Goal: Task Accomplishment & Management: Manage account settings

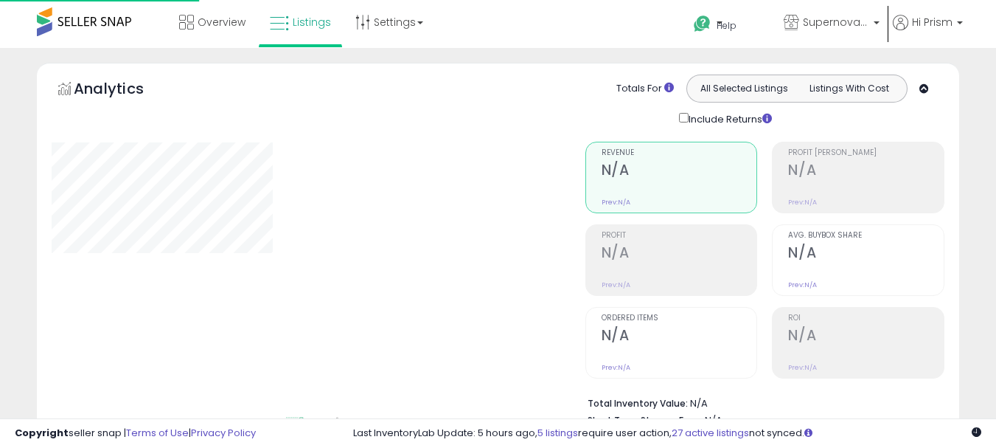
type input "**********"
select select "**"
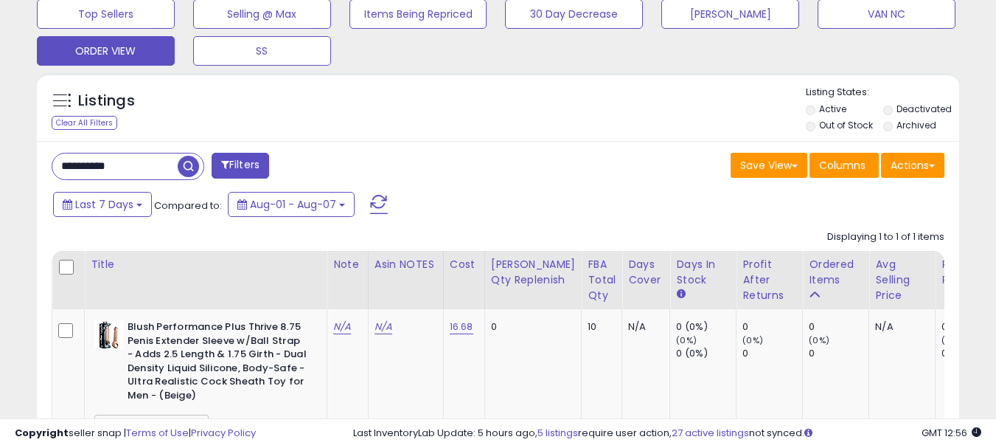
scroll to position [516, 0]
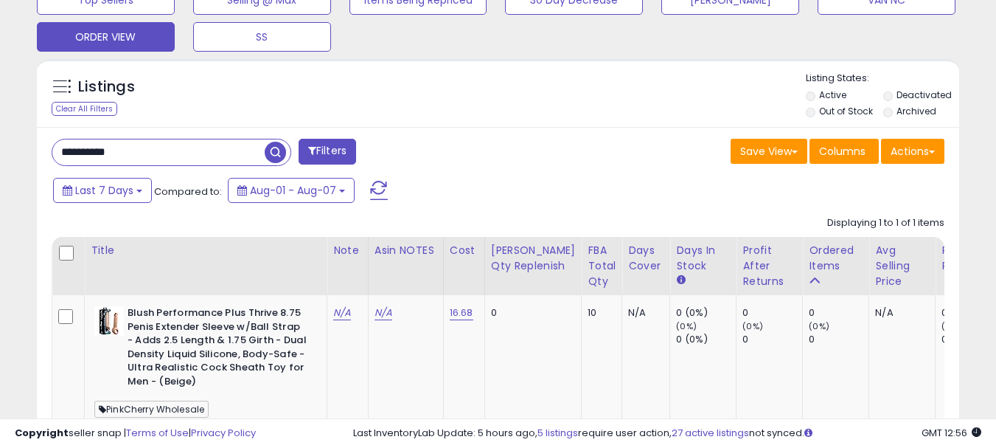
click at [132, 151] on input "**********" at bounding box center [158, 152] width 212 height 26
click at [133, 152] on input "**********" at bounding box center [158, 152] width 212 height 26
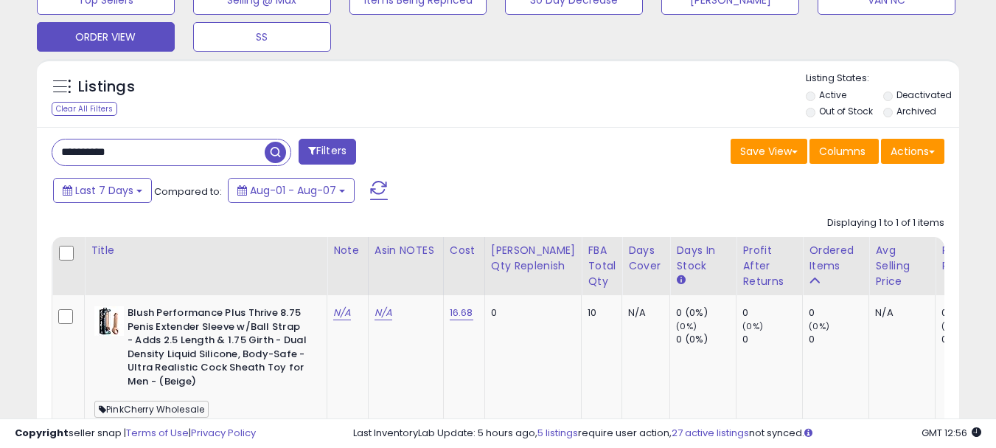
click at [133, 152] on input "**********" at bounding box center [158, 152] width 212 height 26
click at [271, 150] on span "button" at bounding box center [275, 152] width 21 height 21
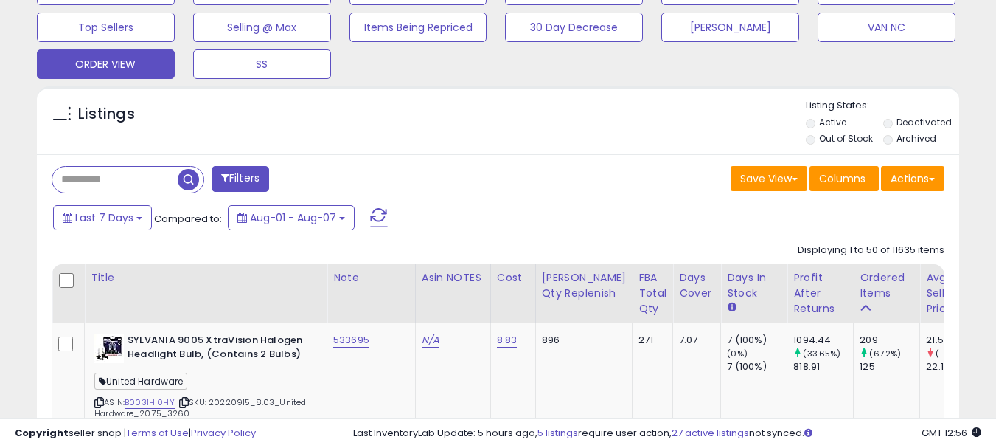
scroll to position [737096, 736865]
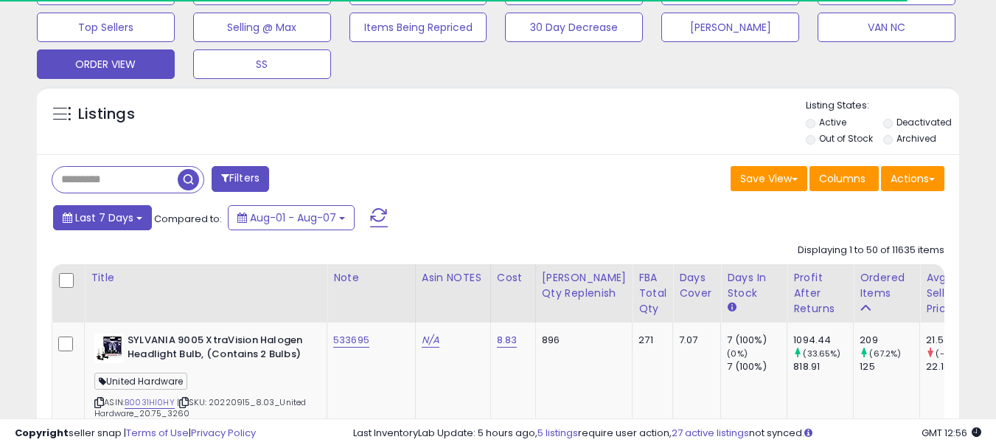
click at [99, 220] on span "Last 7 Days" at bounding box center [104, 217] width 58 height 15
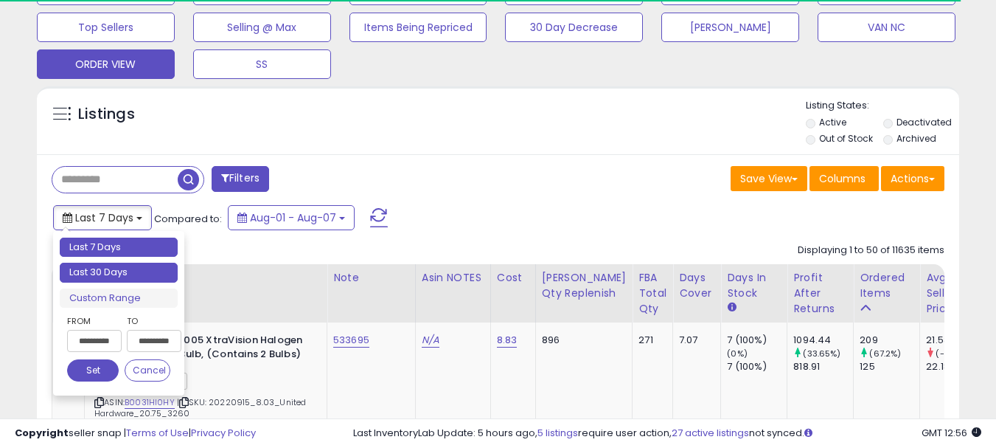
type input "**********"
click at [159, 274] on li "Last 30 Days" at bounding box center [119, 273] width 118 height 20
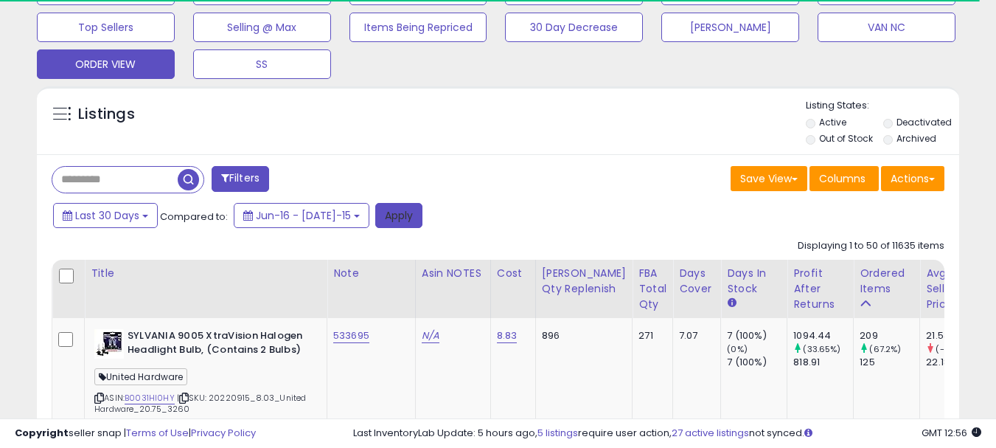
scroll to position [302, 534]
click at [375, 221] on button "Apply" at bounding box center [398, 215] width 47 height 25
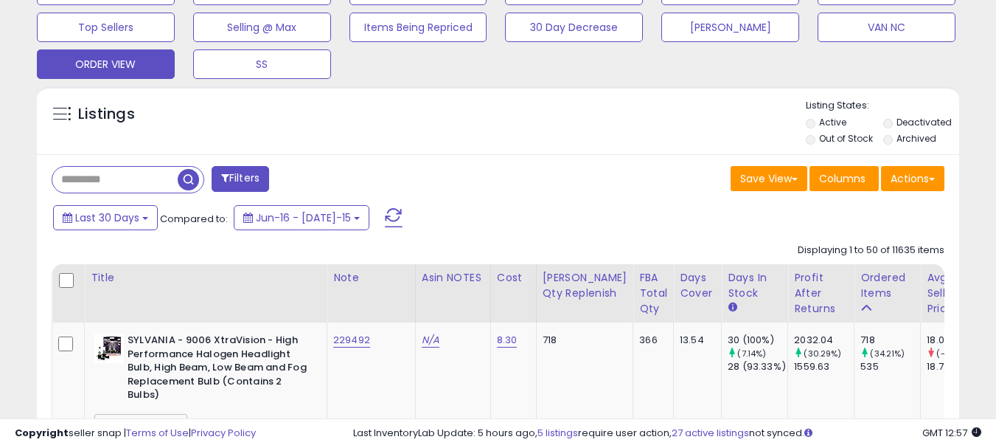
click at [185, 176] on span "button" at bounding box center [188, 179] width 21 height 21
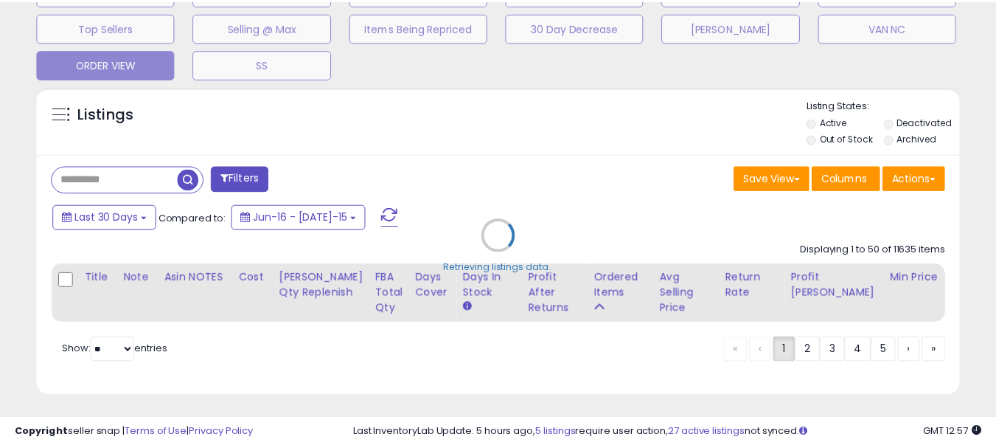
scroll to position [302, 540]
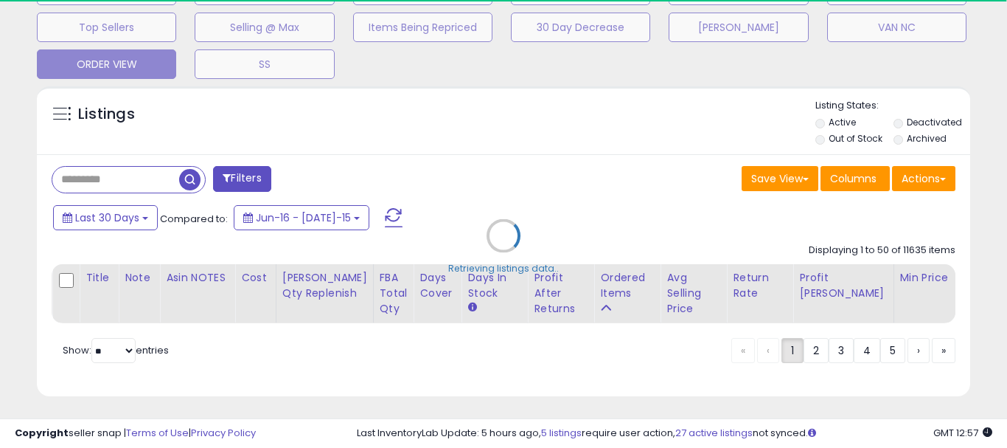
select select "*"
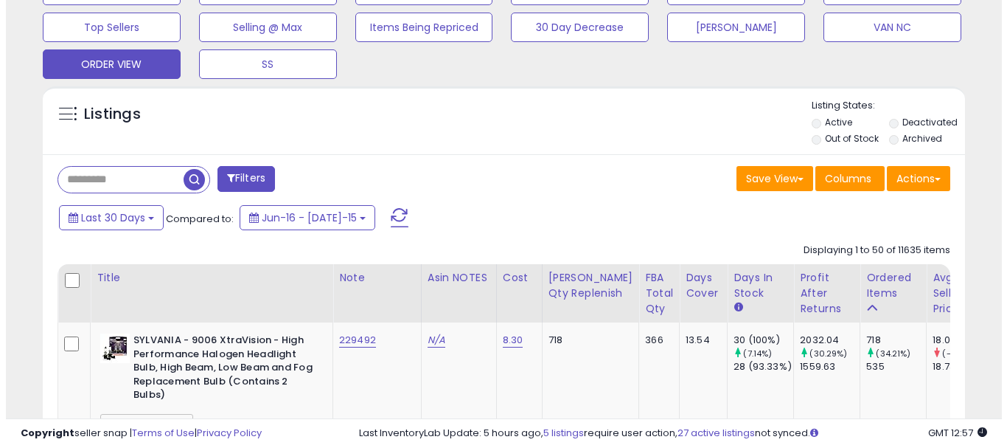
scroll to position [302, 534]
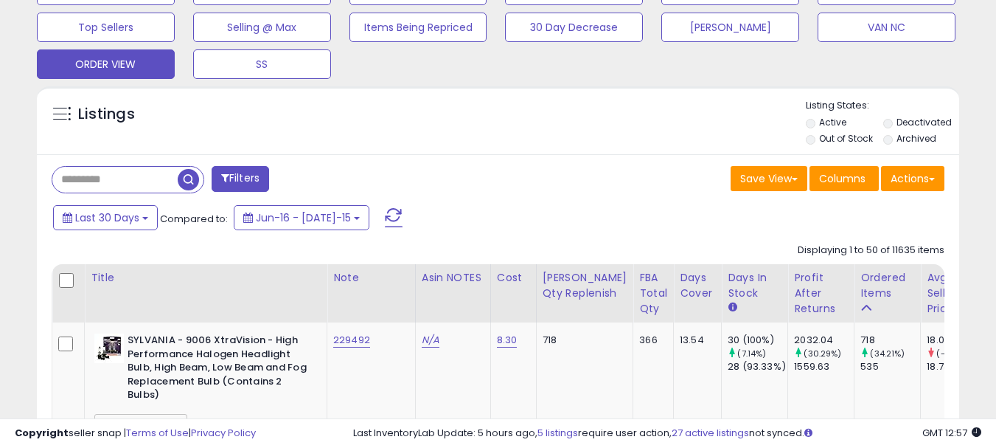
click at [225, 173] on span at bounding box center [225, 178] width 8 height 10
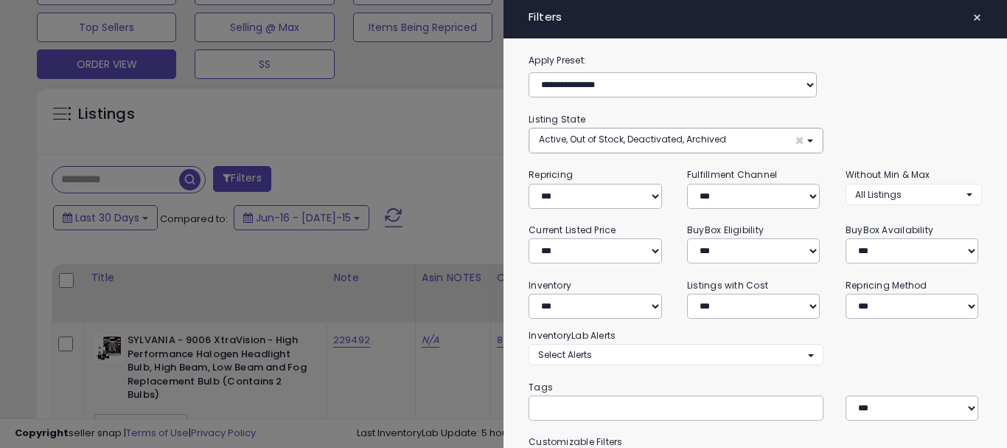
scroll to position [74, 0]
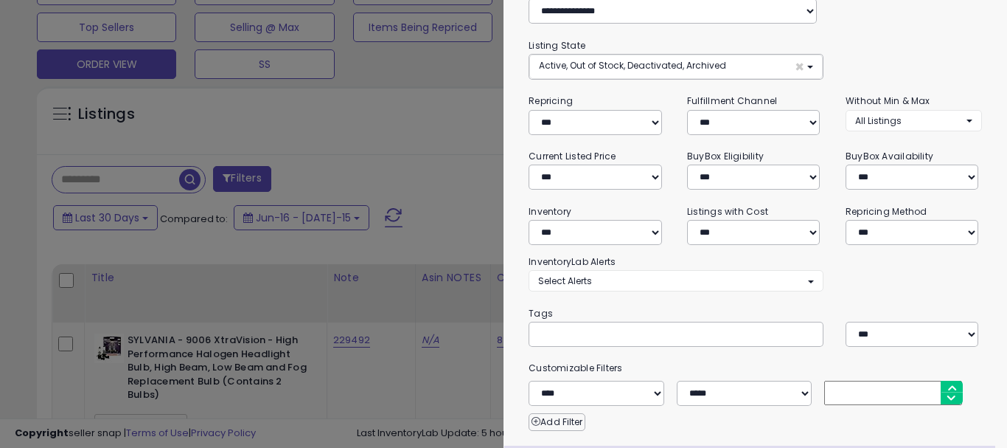
click at [591, 334] on input "text" at bounding box center [648, 333] width 221 height 15
paste input "**********"
type input "**********"
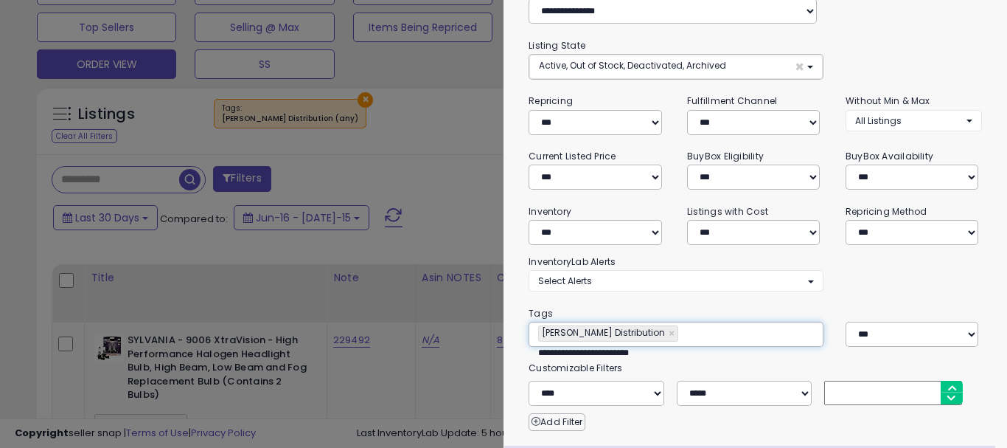
type input "**********"
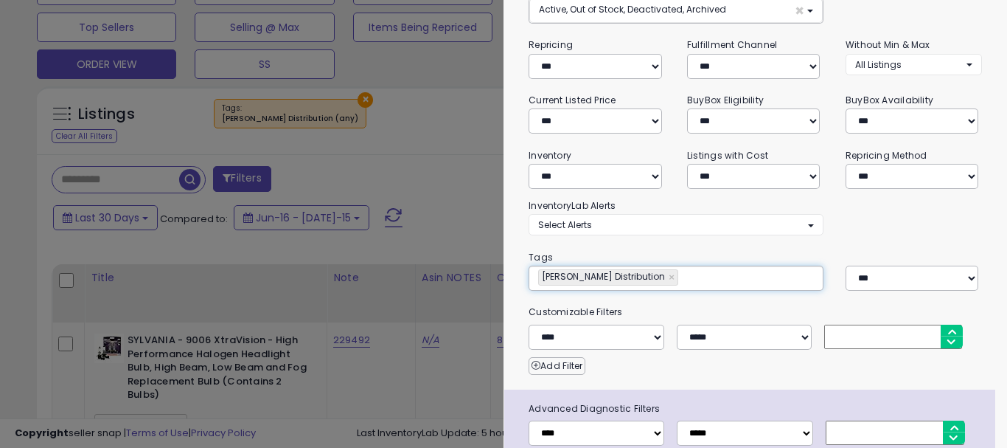
scroll to position [213, 0]
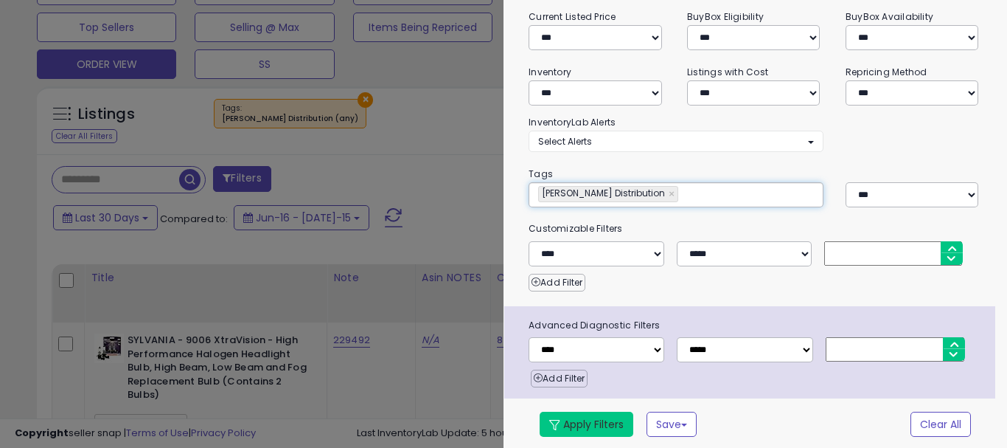
drag, startPoint x: 604, startPoint y: 428, endPoint x: 492, endPoint y: 0, distance: 442.8
click at [603, 428] on button "Apply Filters" at bounding box center [587, 423] width 94 height 25
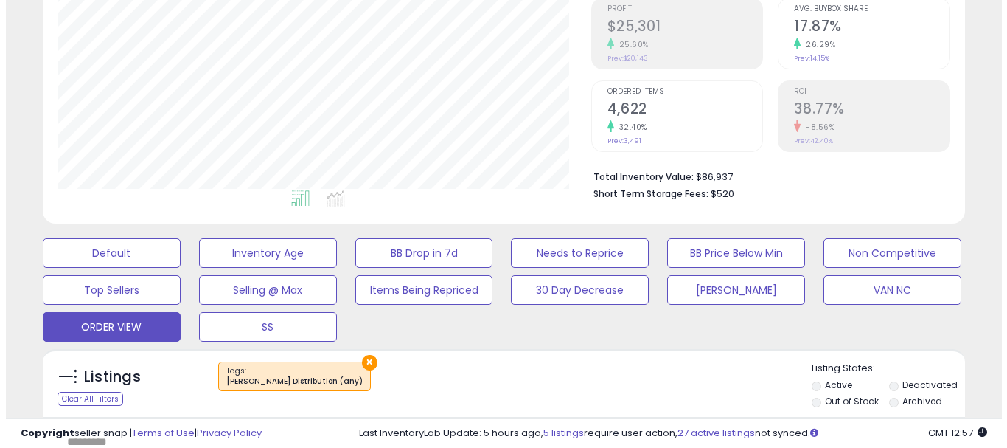
scroll to position [590, 0]
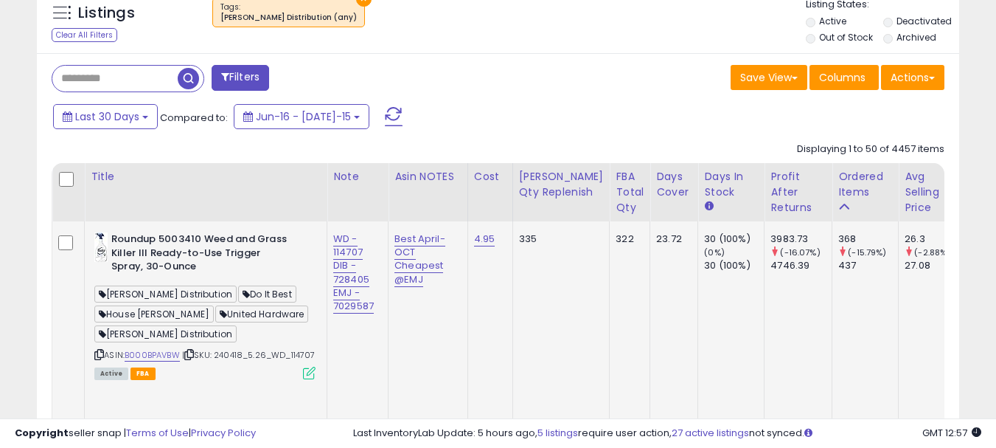
click at [302, 378] on div "Active FBA" at bounding box center [204, 372] width 221 height 10
click at [306, 379] on icon at bounding box center [309, 372] width 13 height 13
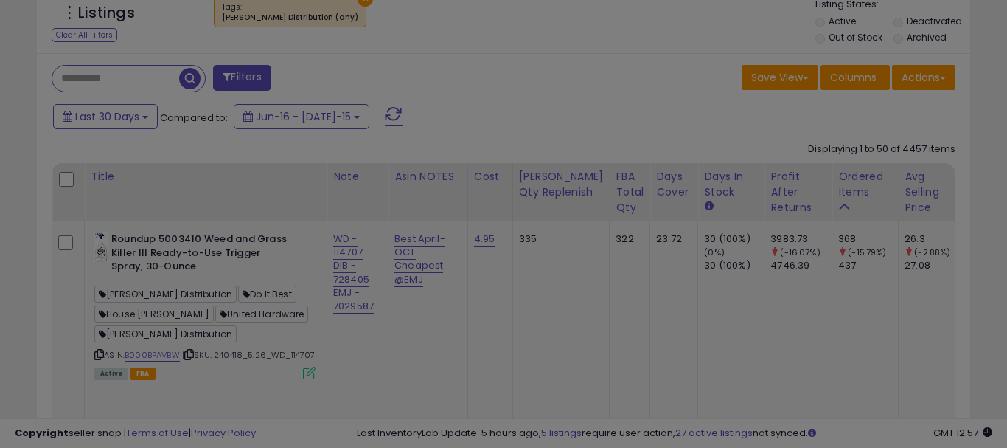
scroll to position [302, 540]
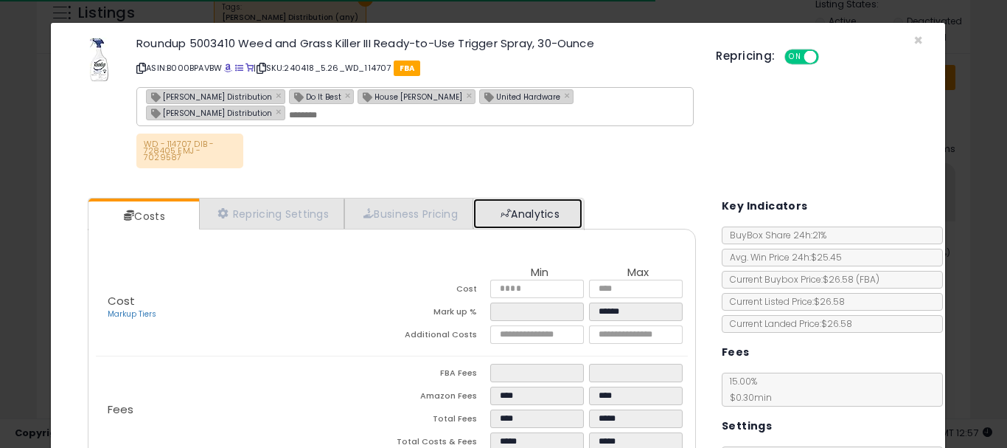
click at [546, 213] on link "Analytics" at bounding box center [527, 213] width 109 height 30
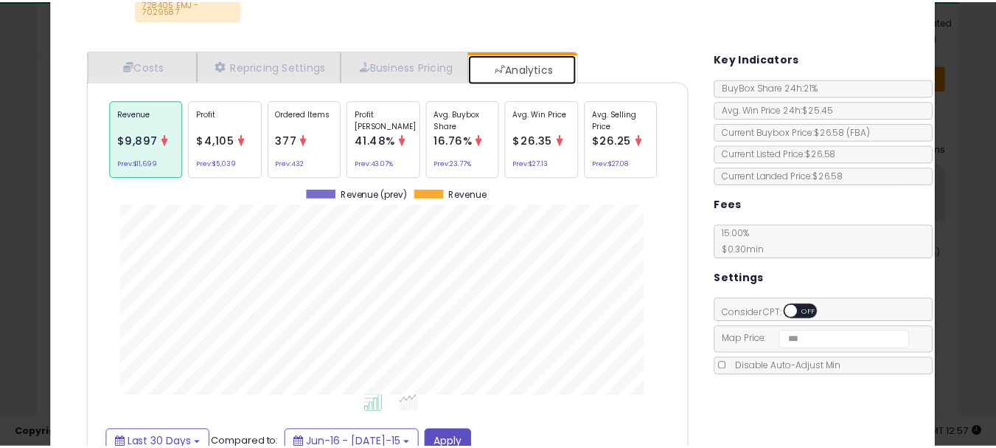
scroll to position [0, 0]
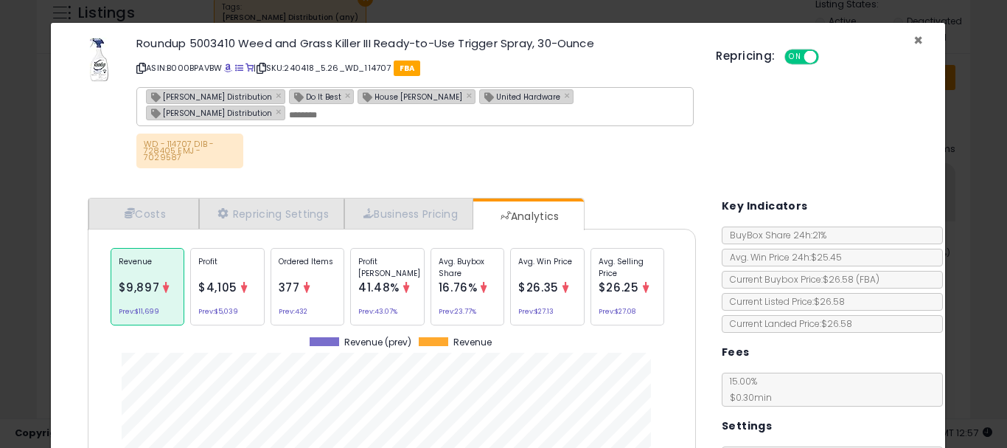
click at [914, 40] on span "×" at bounding box center [919, 39] width 10 height 21
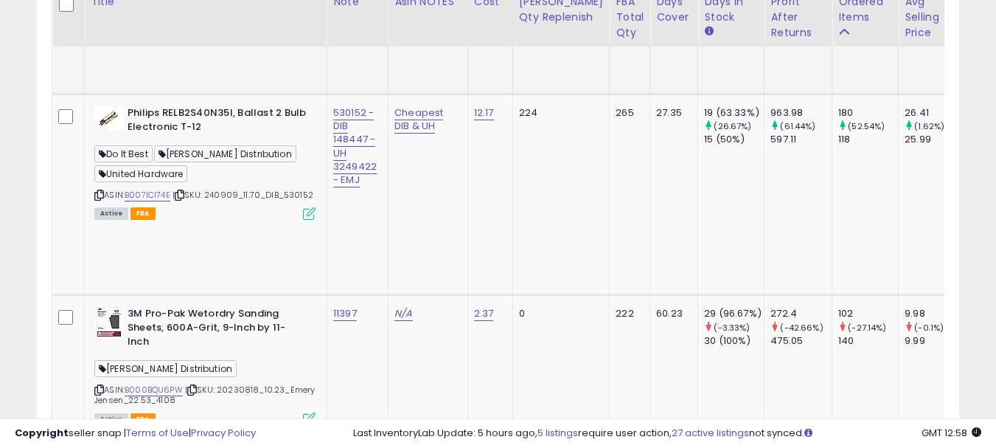
scroll to position [1180, 0]
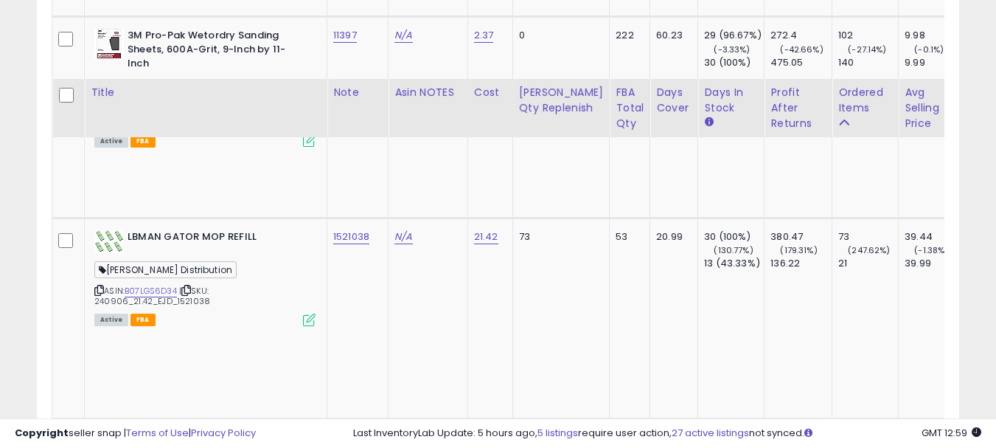
scroll to position [1475, 0]
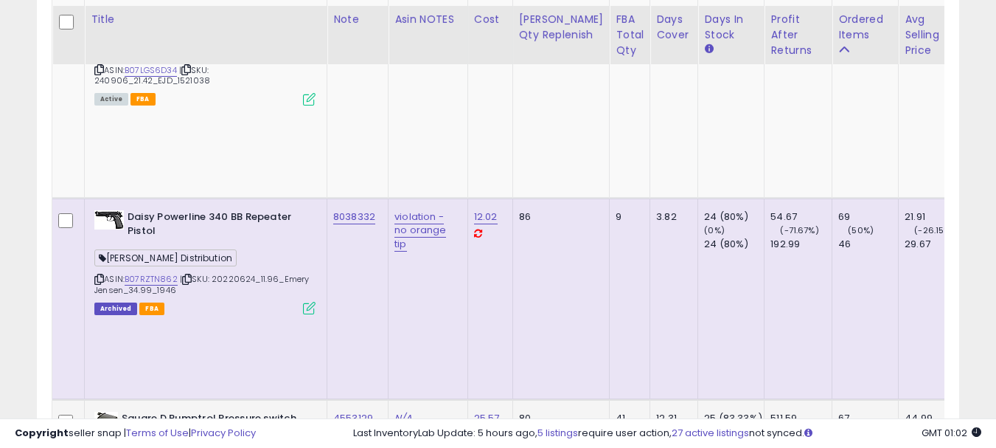
scroll to position [1622, 0]
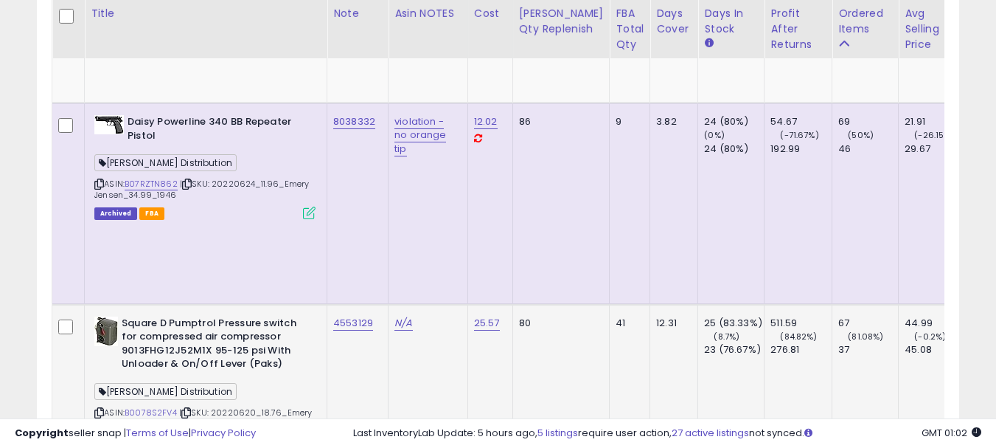
scroll to position [1770, 0]
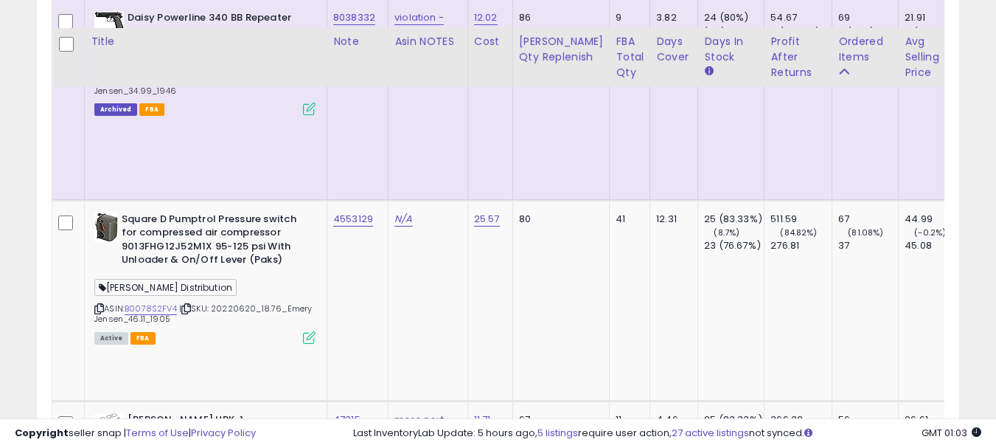
scroll to position [1843, 0]
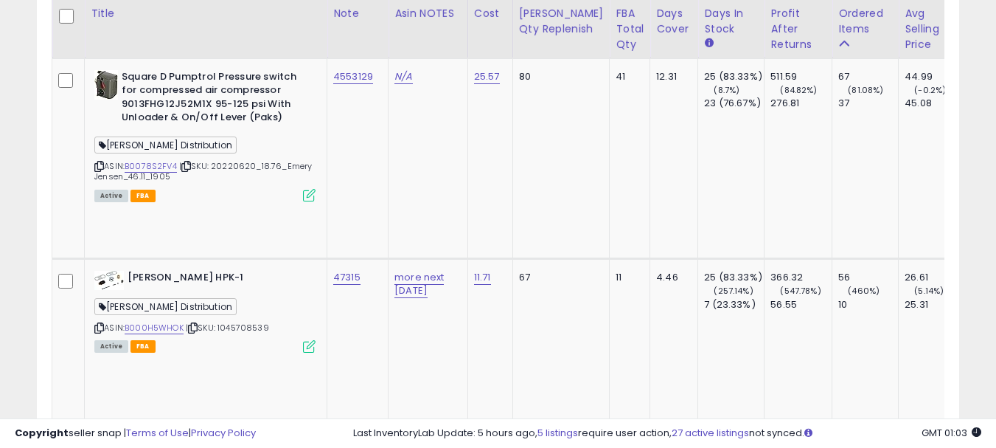
scroll to position [1991, 0]
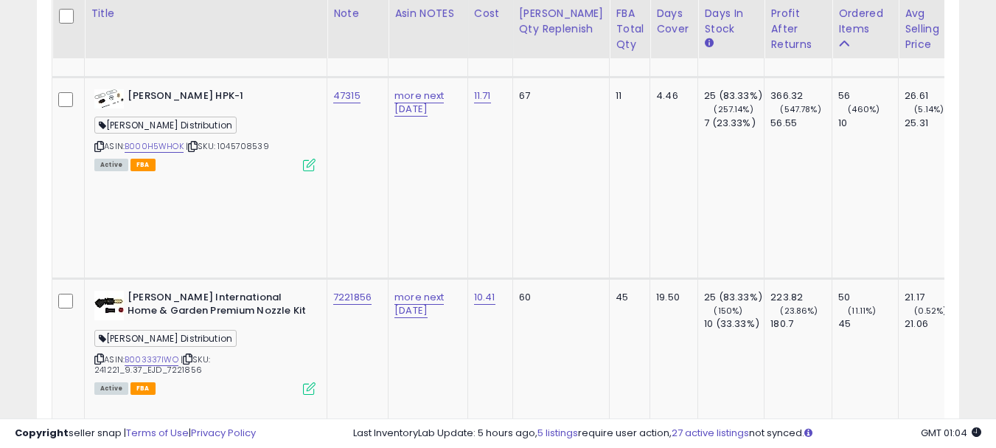
scroll to position [2212, 0]
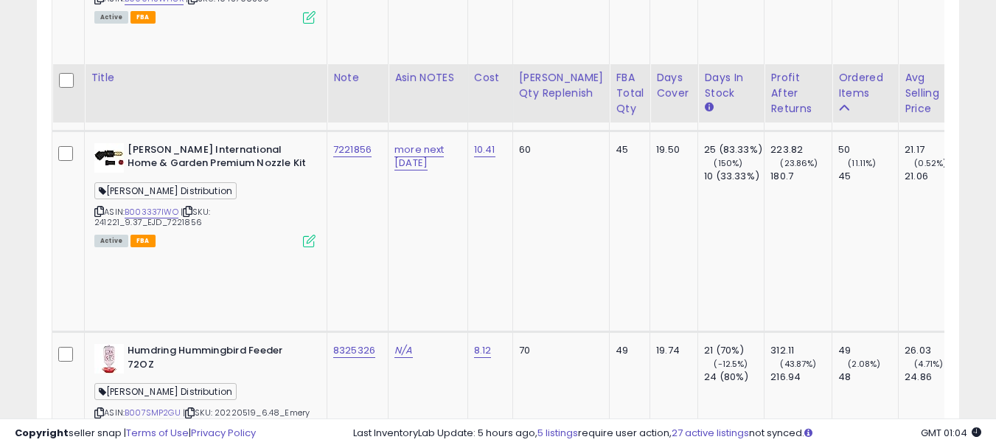
scroll to position [2433, 0]
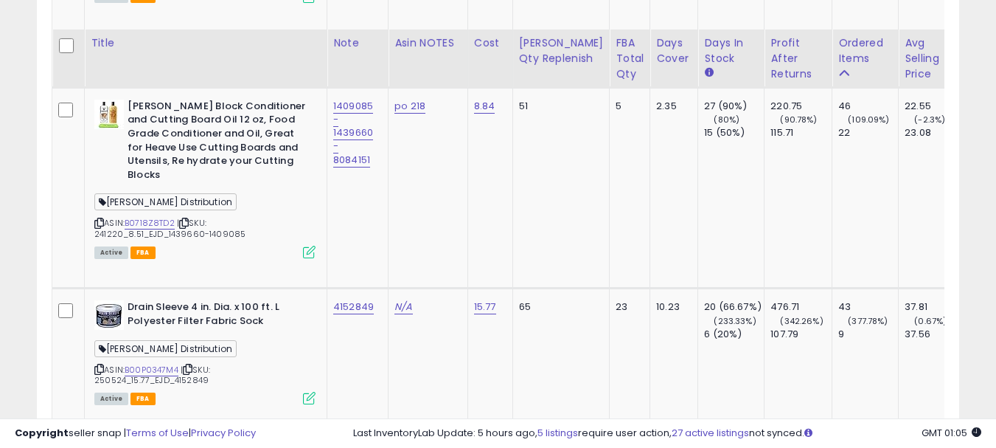
scroll to position [3023, 0]
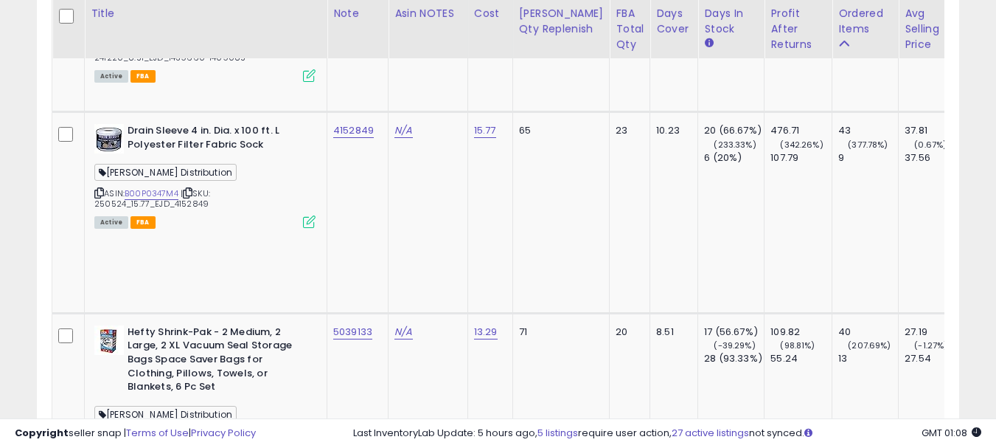
scroll to position [3171, 0]
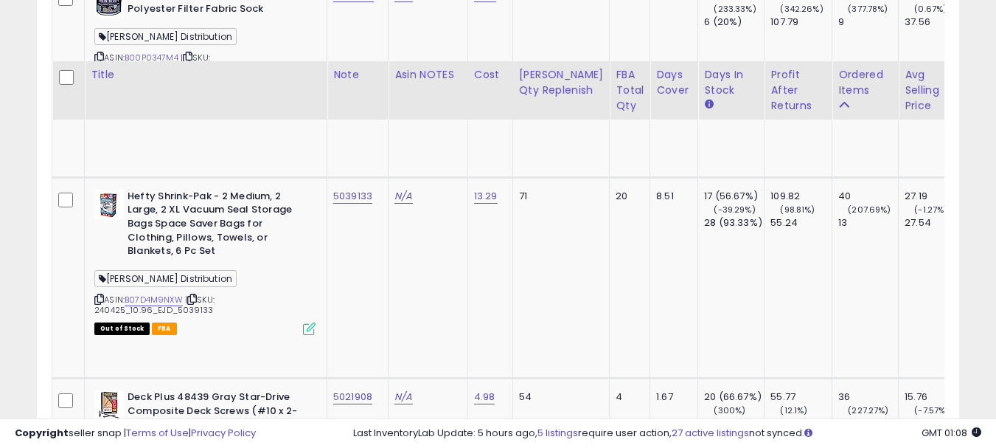
scroll to position [3318, 0]
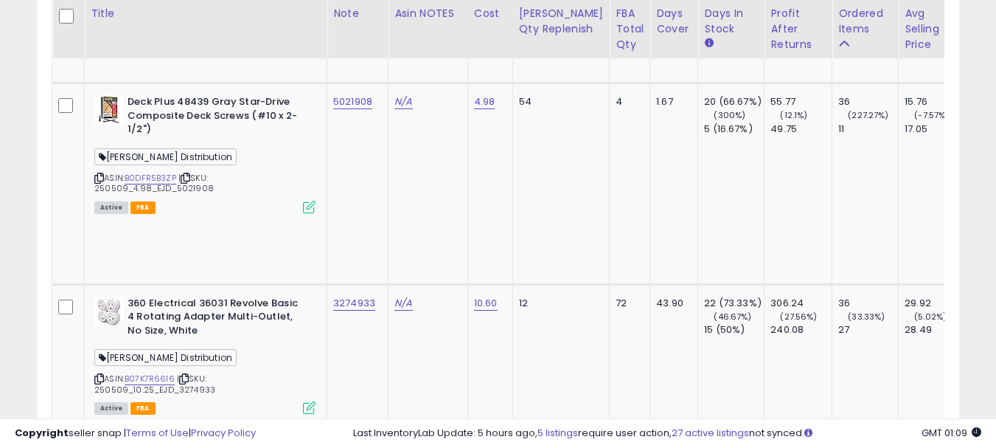
scroll to position [3613, 0]
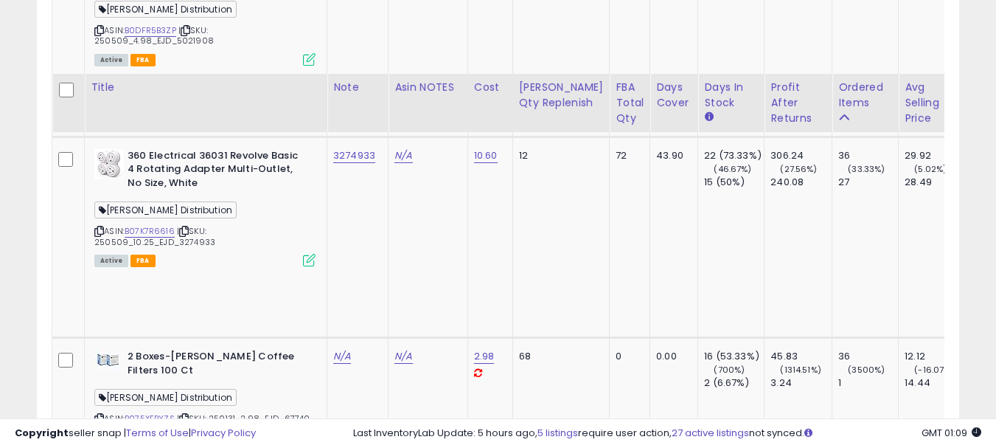
scroll to position [3761, 0]
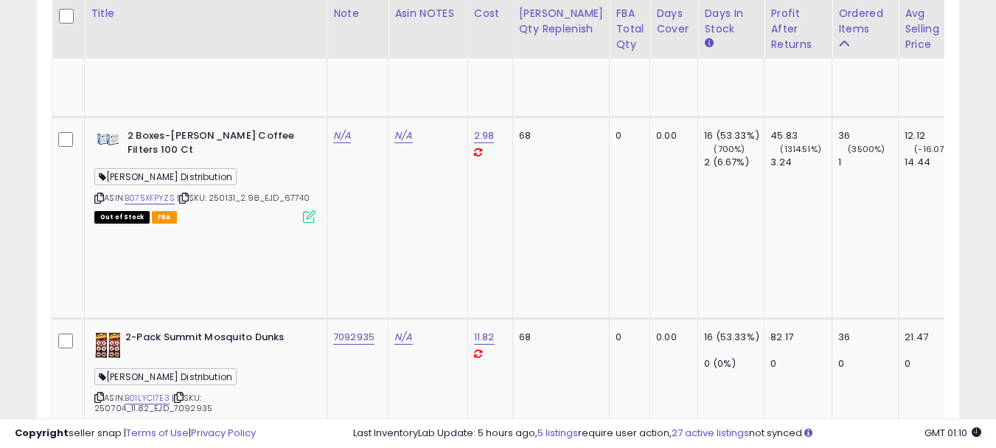
scroll to position [3908, 0]
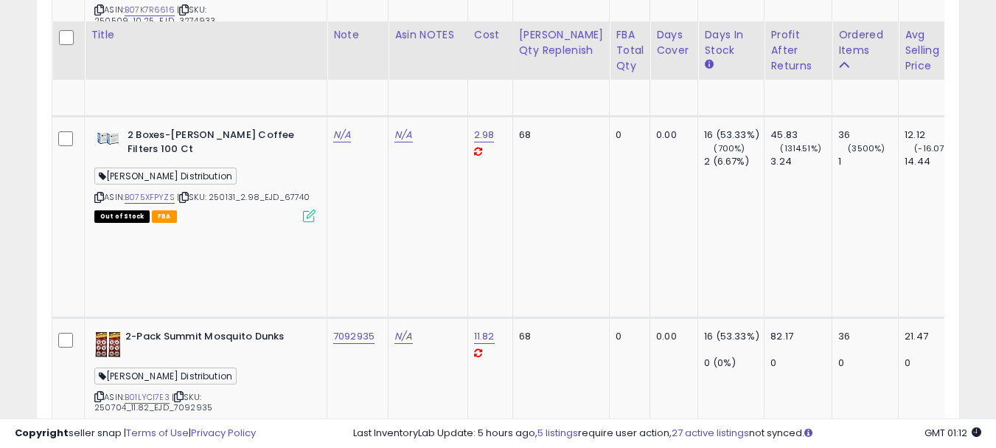
scroll to position [3982, 0]
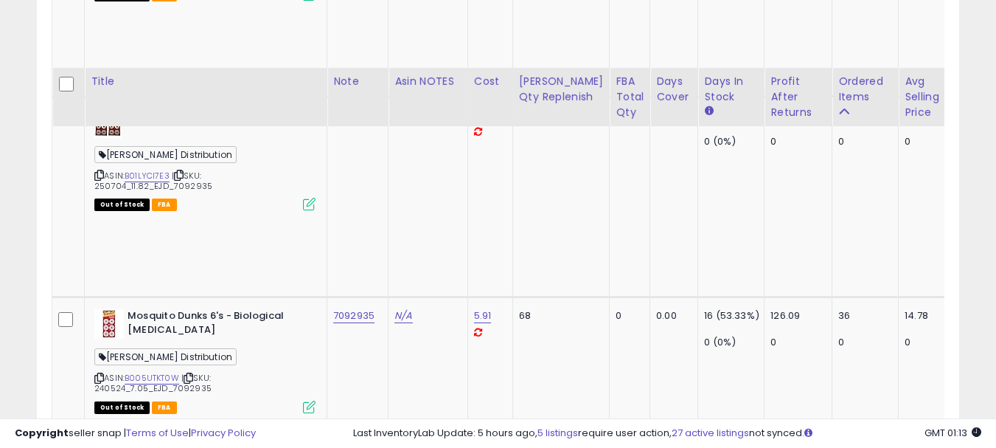
scroll to position [4203, 0]
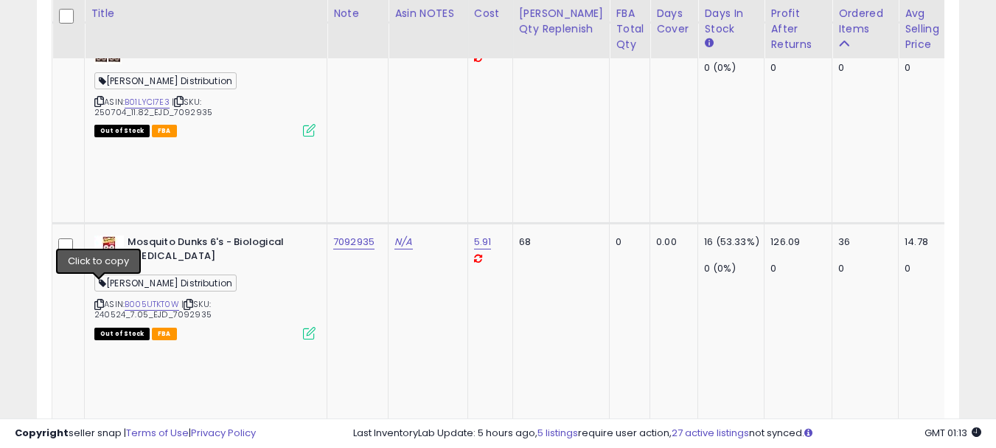
copy tr "5001931"
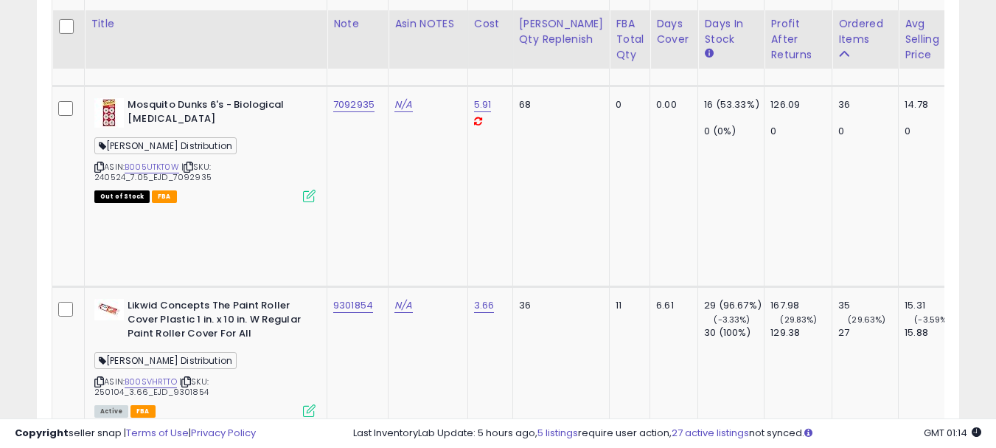
scroll to position [4351, 0]
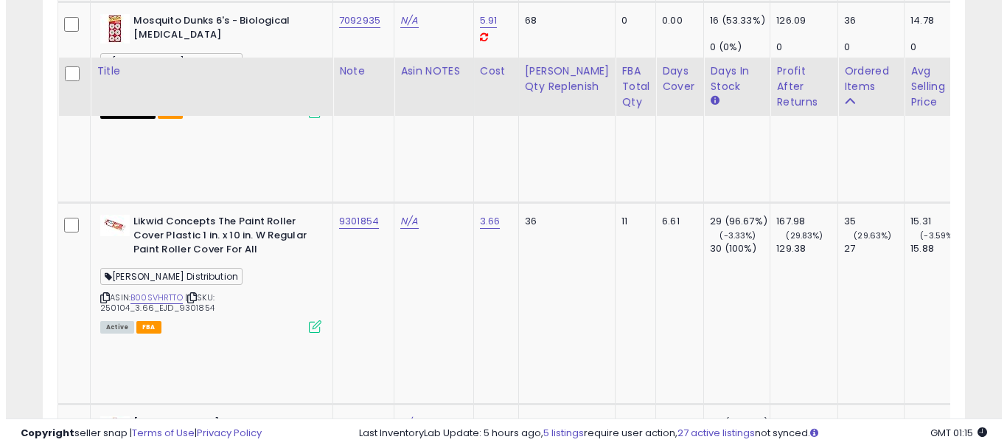
scroll to position [4498, 0]
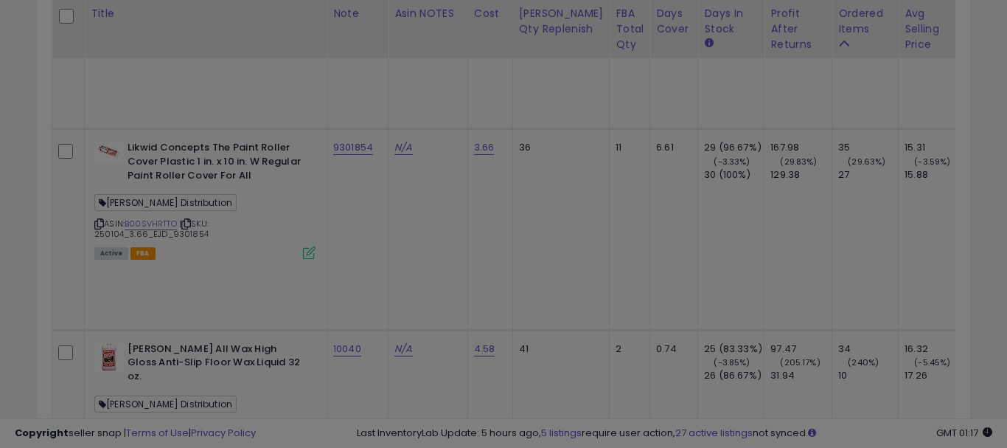
scroll to position [302, 540]
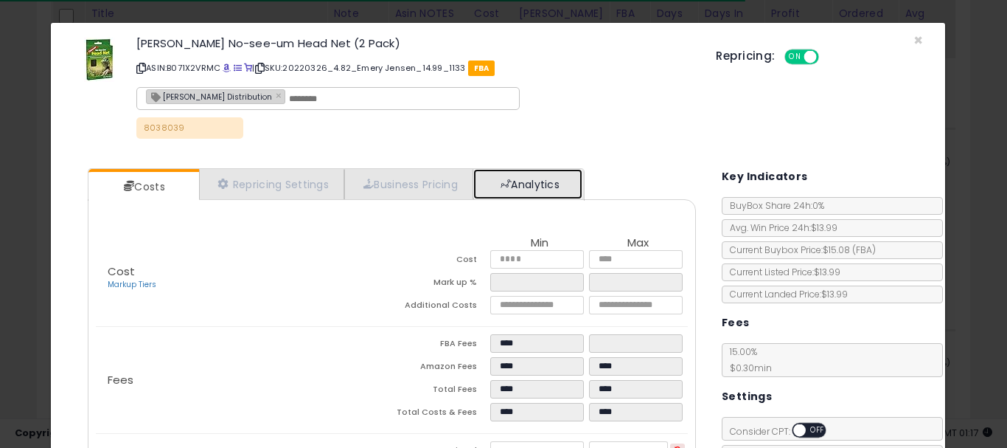
click at [503, 186] on link "Analytics" at bounding box center [527, 184] width 109 height 30
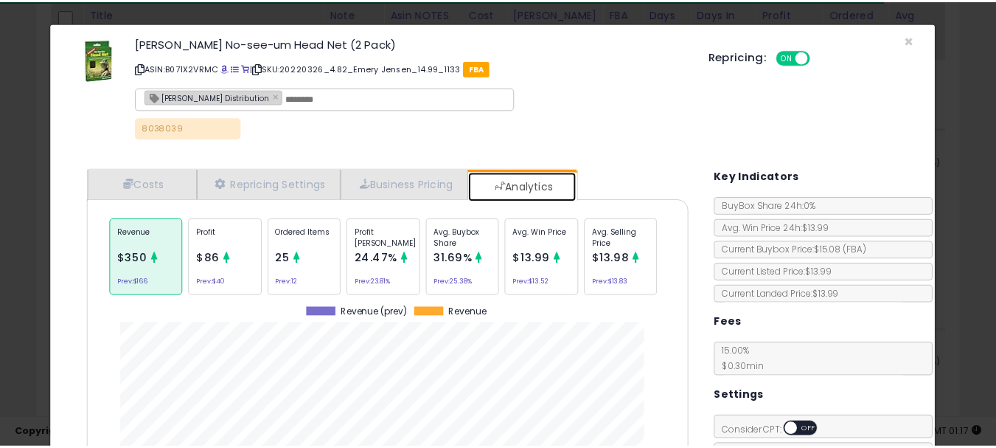
scroll to position [454, 631]
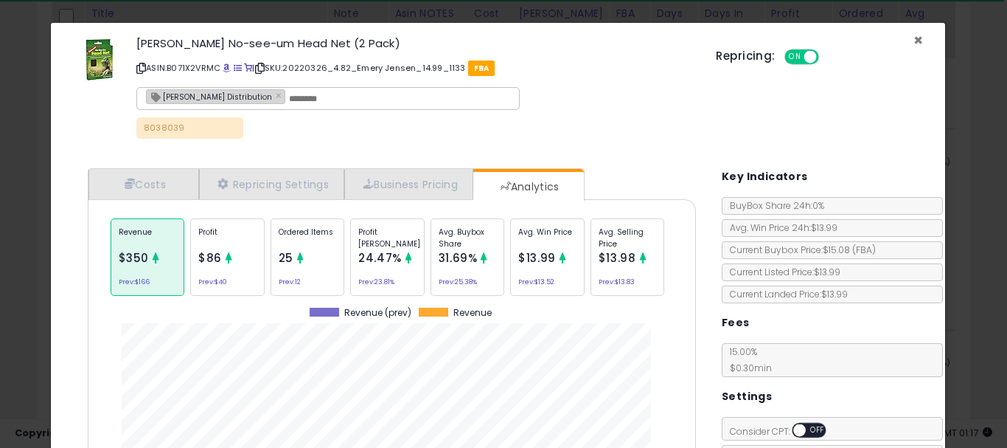
click at [914, 42] on span "×" at bounding box center [919, 39] width 10 height 21
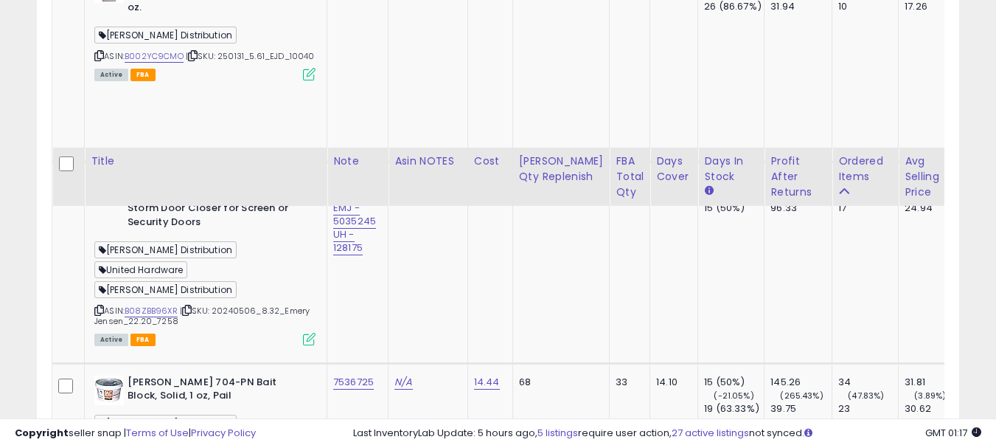
scroll to position [5014, 0]
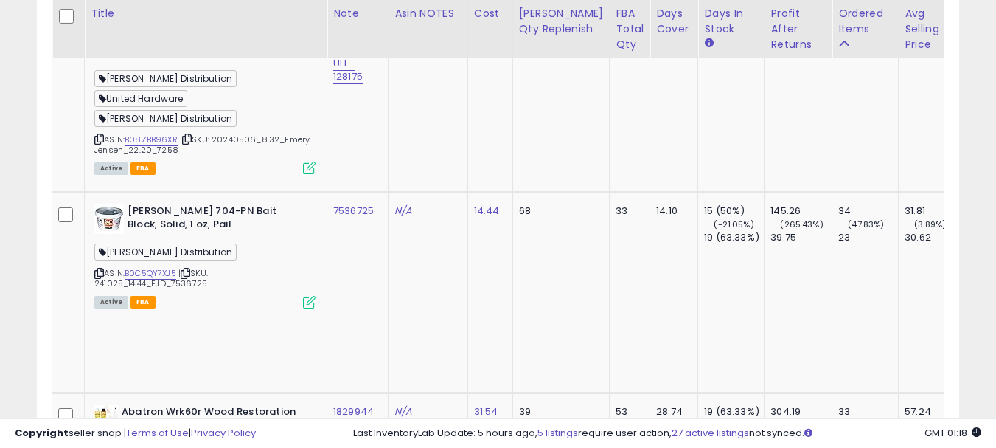
scroll to position [5162, 0]
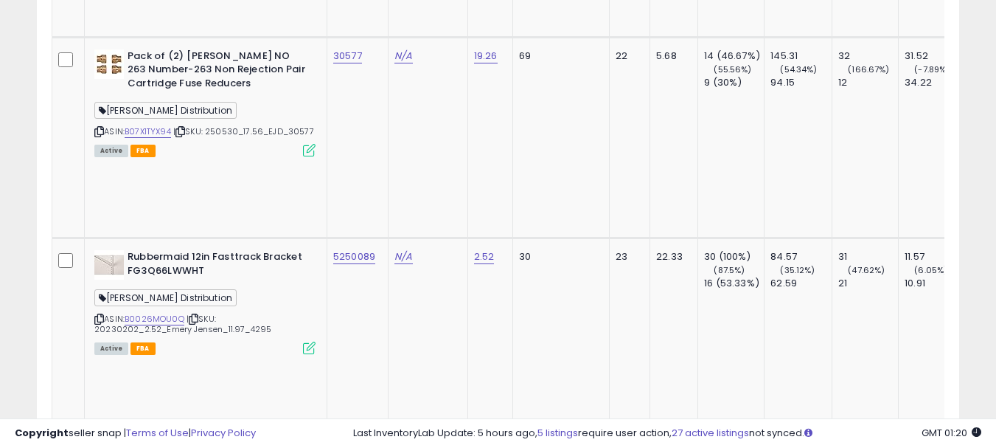
scroll to position [5604, 0]
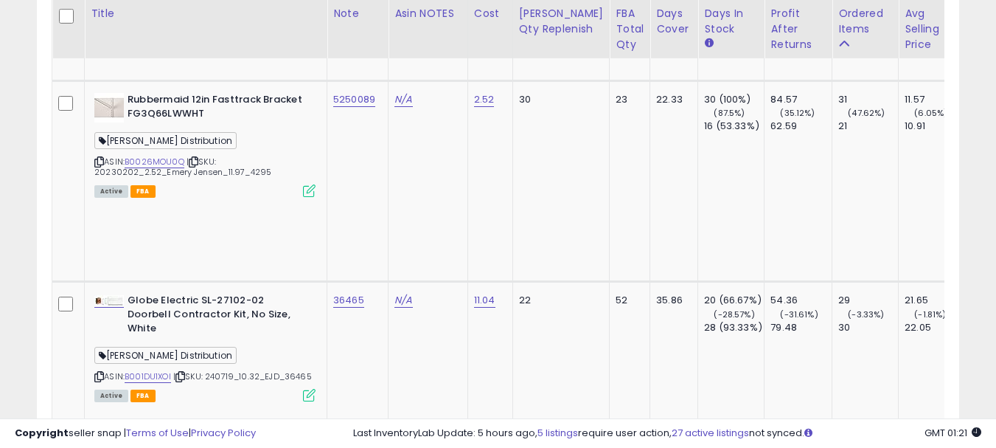
scroll to position [5825, 0]
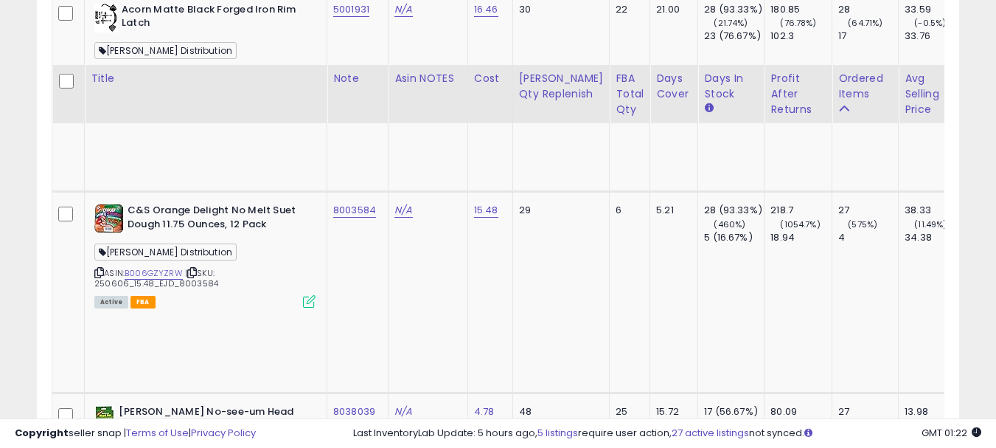
scroll to position [6342, 0]
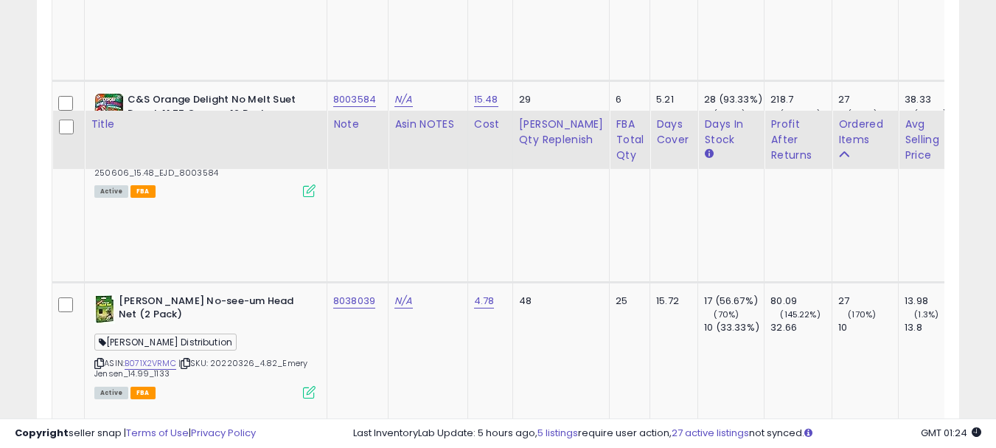
scroll to position [6489, 0]
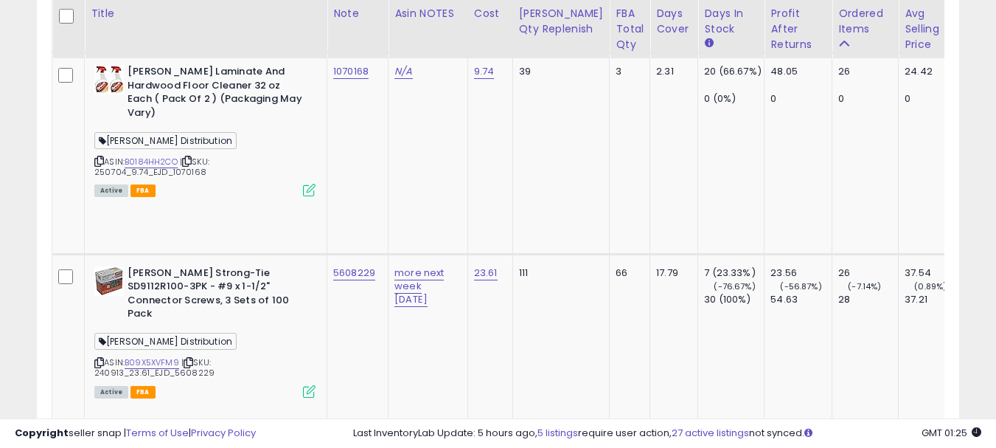
scroll to position [6858, 0]
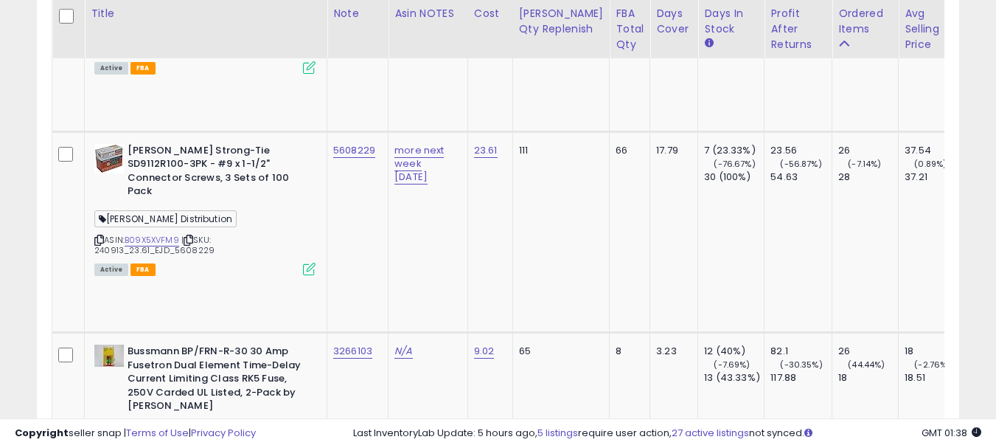
scroll to position [6932, 0]
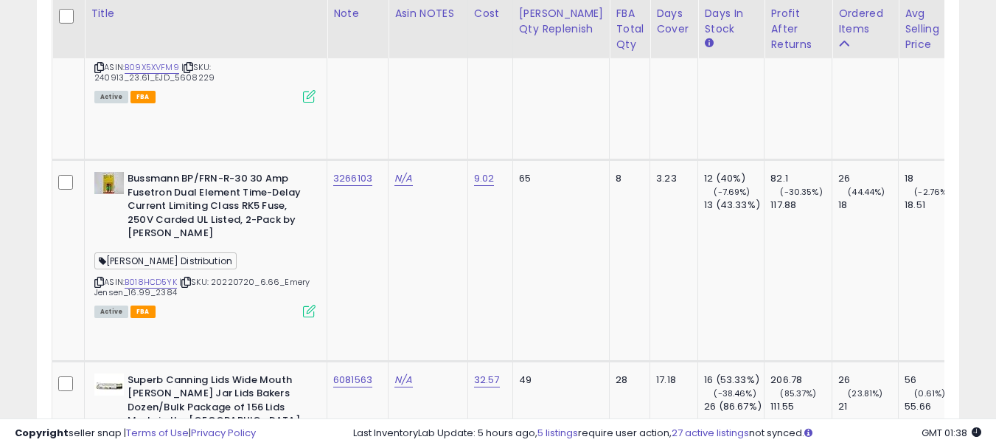
scroll to position [7153, 0]
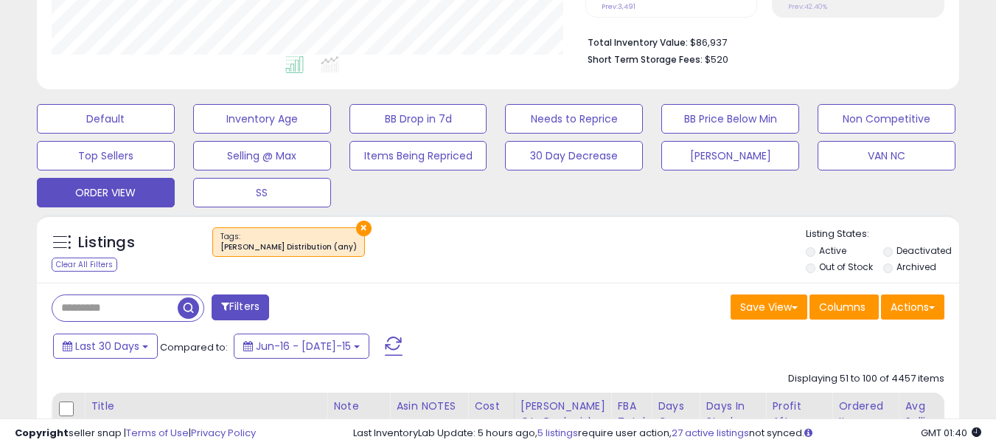
scroll to position [651, 0]
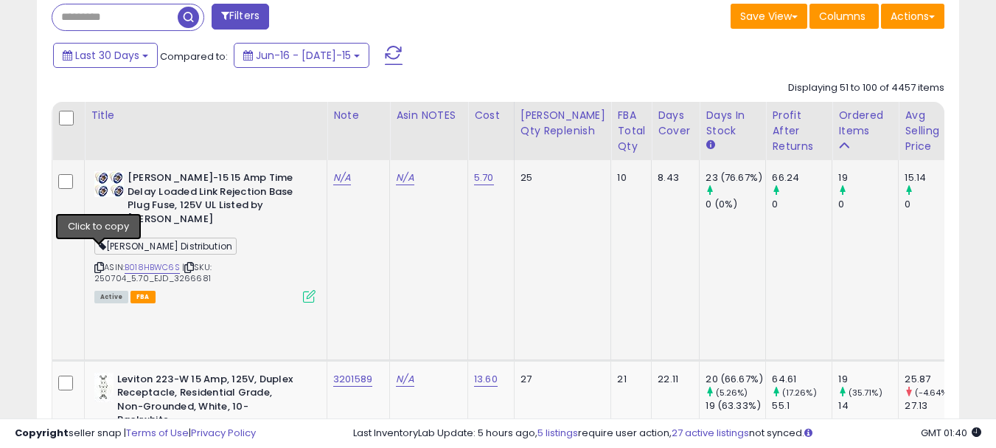
click at [99, 263] on icon at bounding box center [99, 267] width 10 height 8
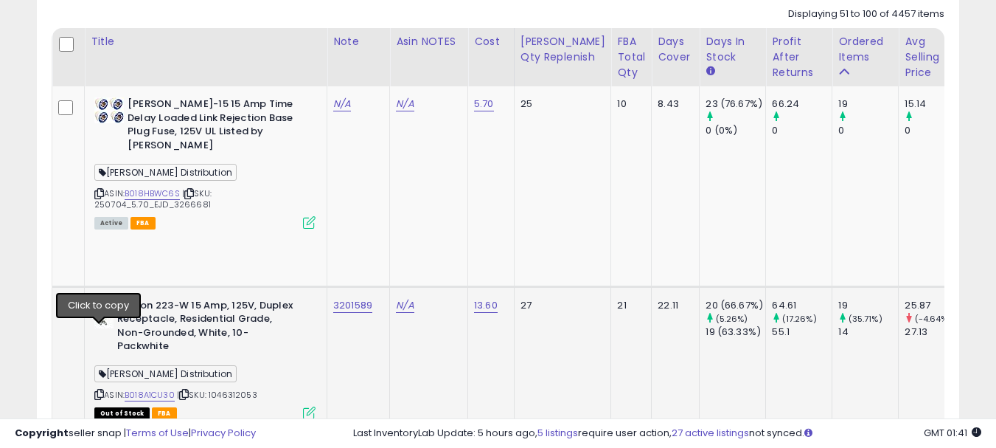
click at [101, 390] on icon at bounding box center [99, 394] width 10 height 8
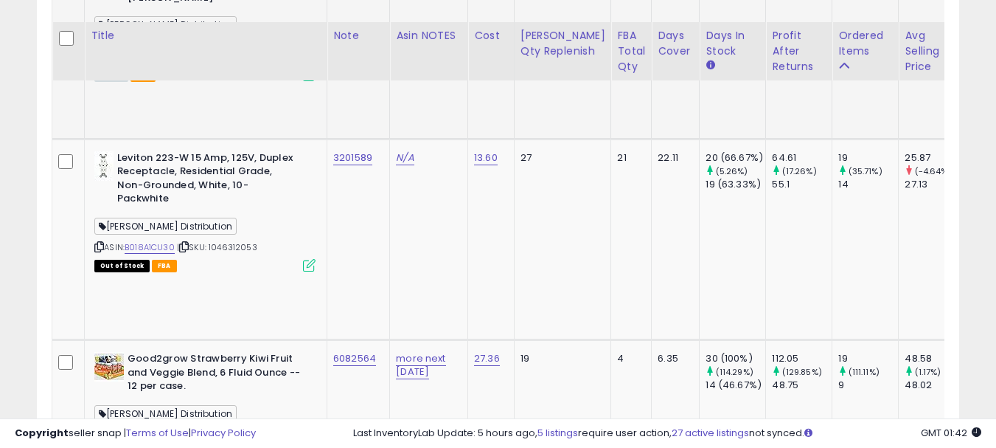
scroll to position [946, 0]
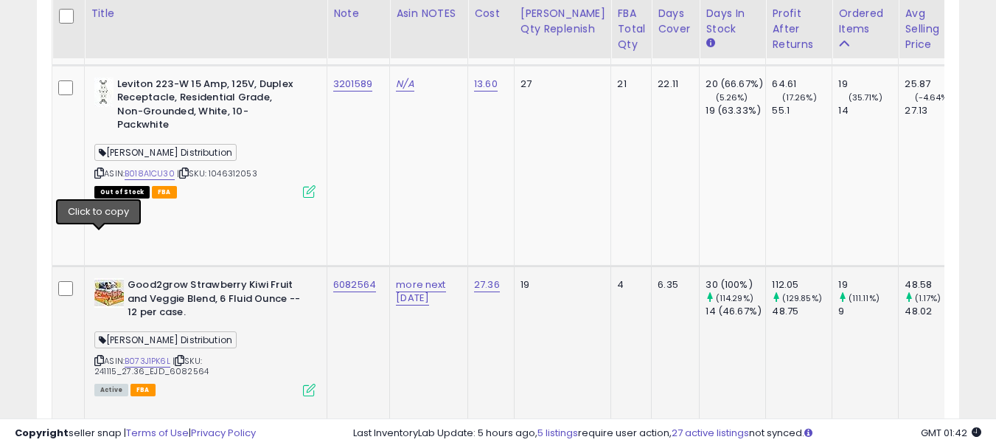
click at [100, 356] on icon at bounding box center [99, 360] width 10 height 8
click at [366, 265] on td "6082564" at bounding box center [358, 365] width 63 height 201
copy link "6082564"
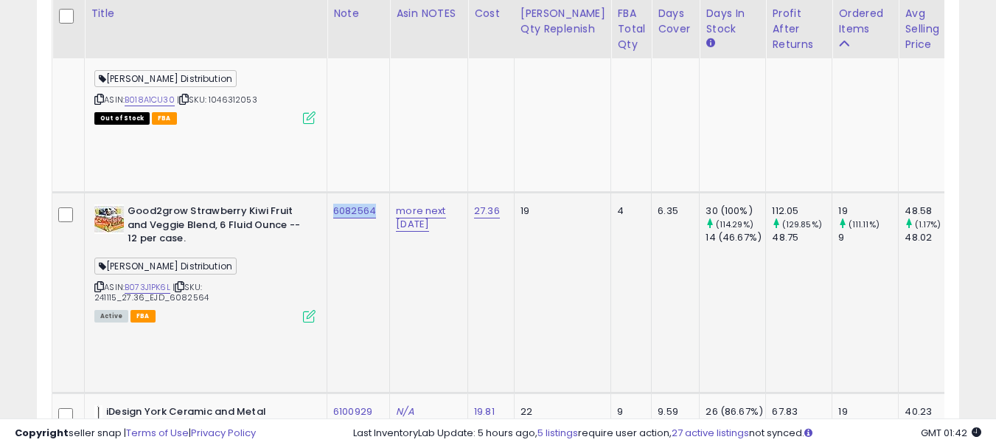
scroll to position [1094, 0]
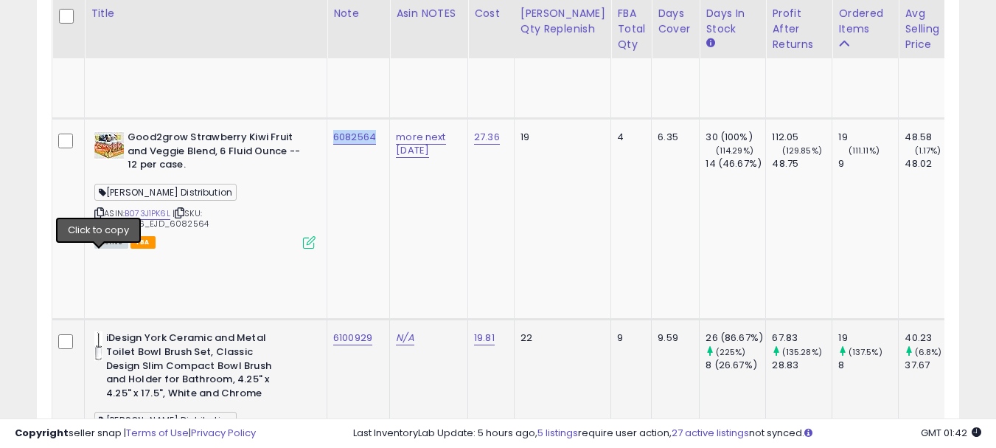
click at [98, 437] on icon at bounding box center [99, 441] width 10 height 8
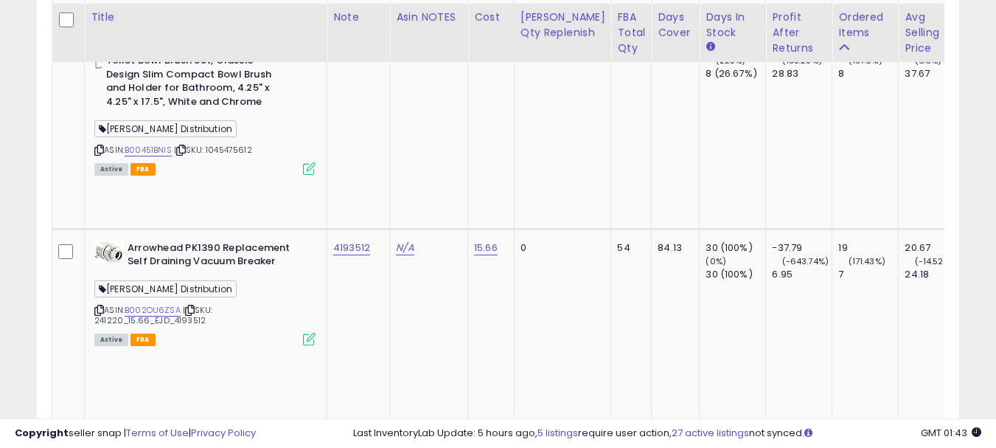
scroll to position [1389, 0]
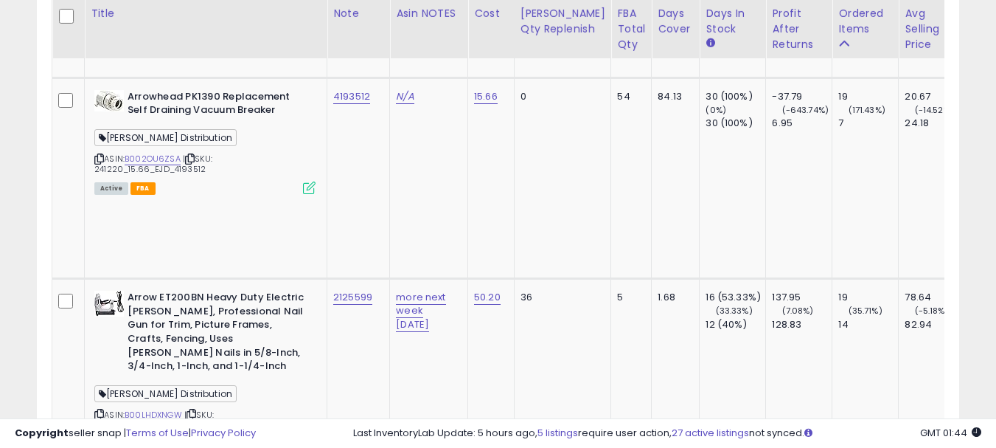
copy link "7004324"
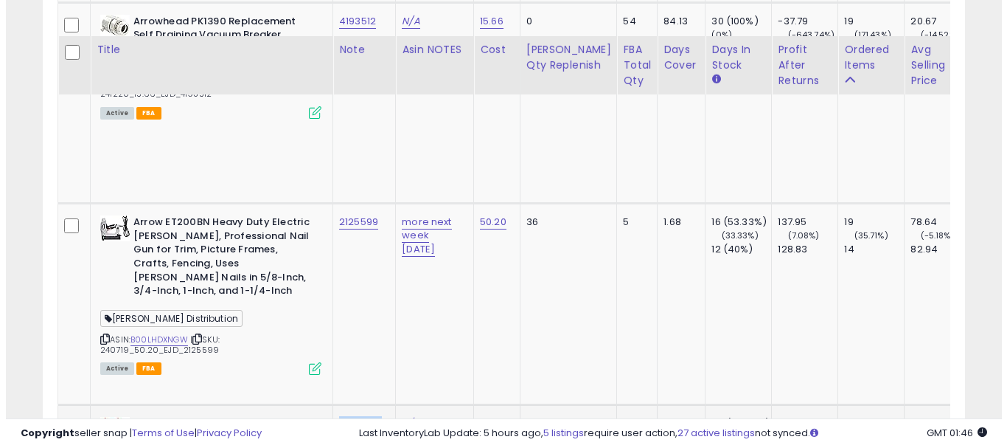
scroll to position [1683, 0]
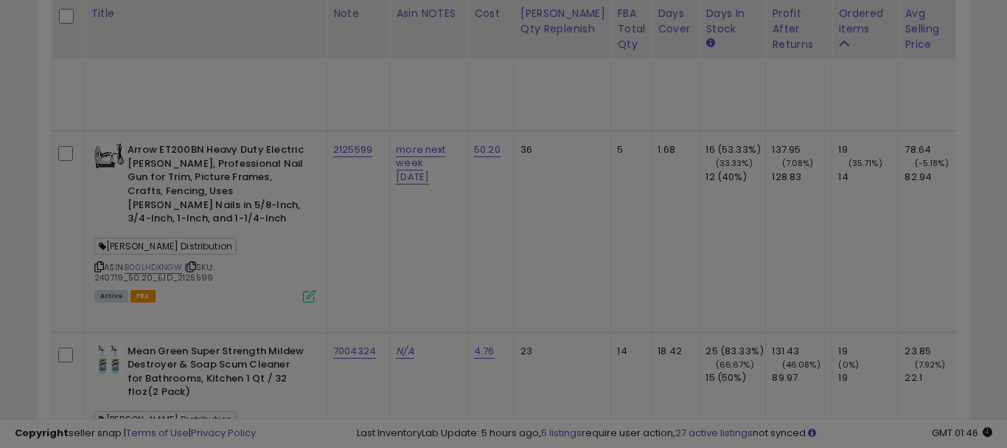
scroll to position [302, 540]
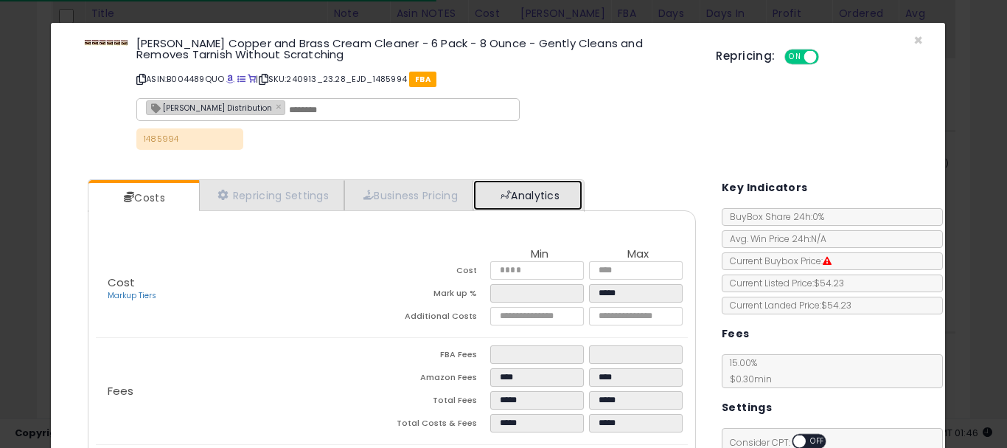
click at [501, 205] on link "Analytics" at bounding box center [527, 195] width 109 height 30
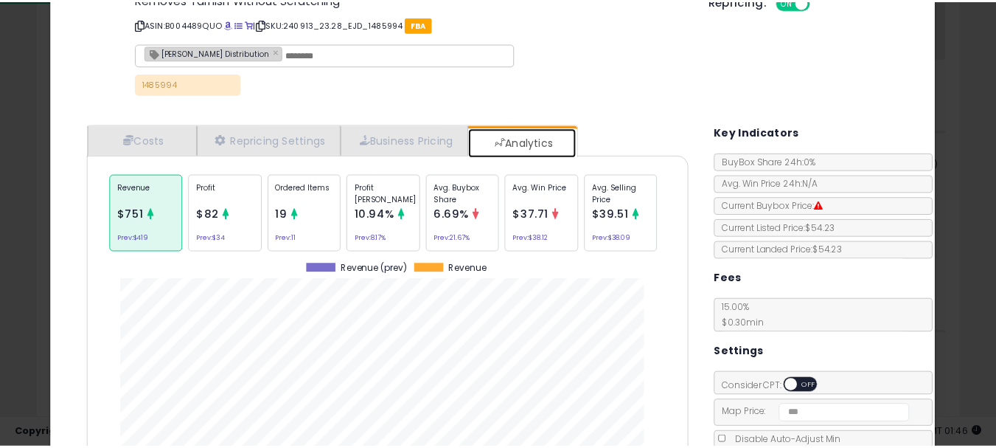
scroll to position [0, 0]
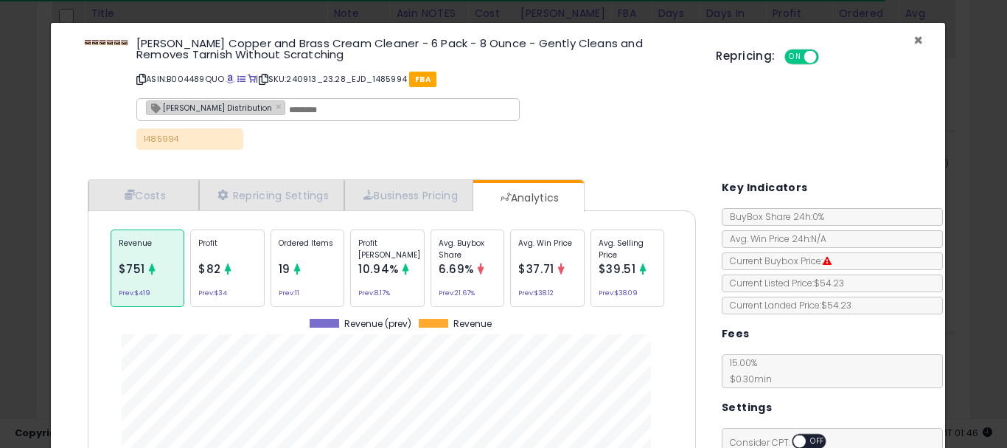
click at [914, 43] on span "×" at bounding box center [919, 39] width 10 height 21
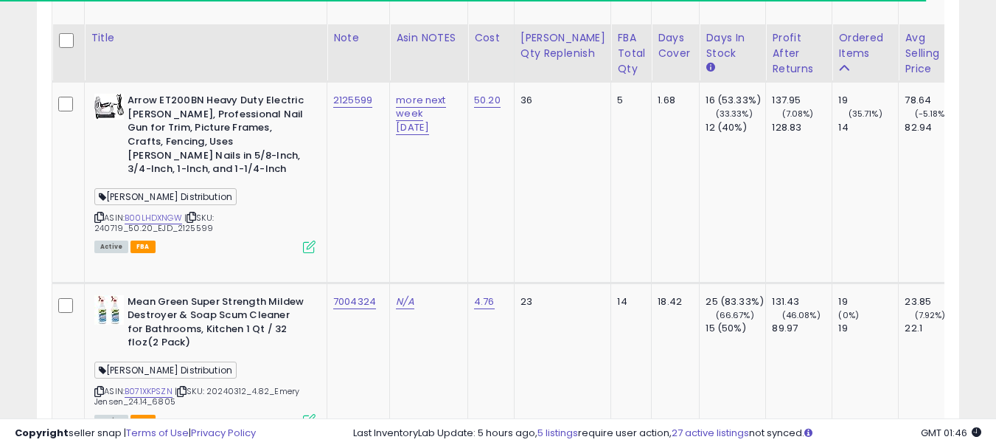
scroll to position [1757, 0]
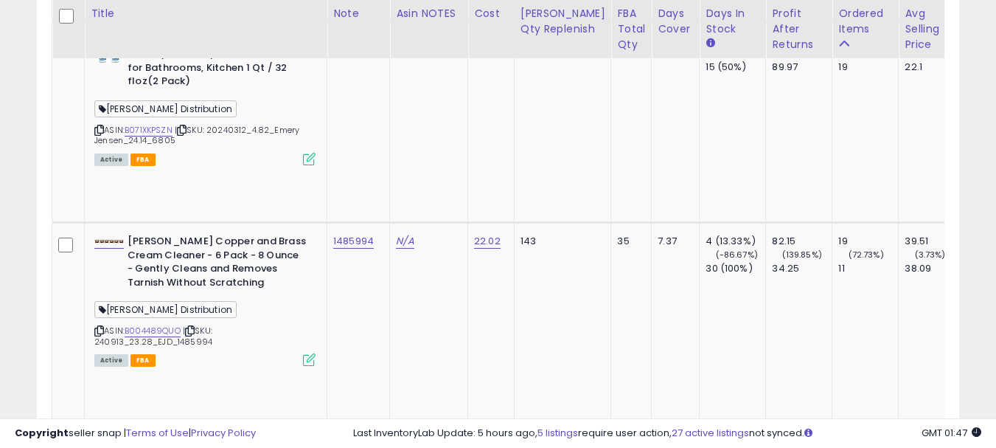
scroll to position [2052, 0]
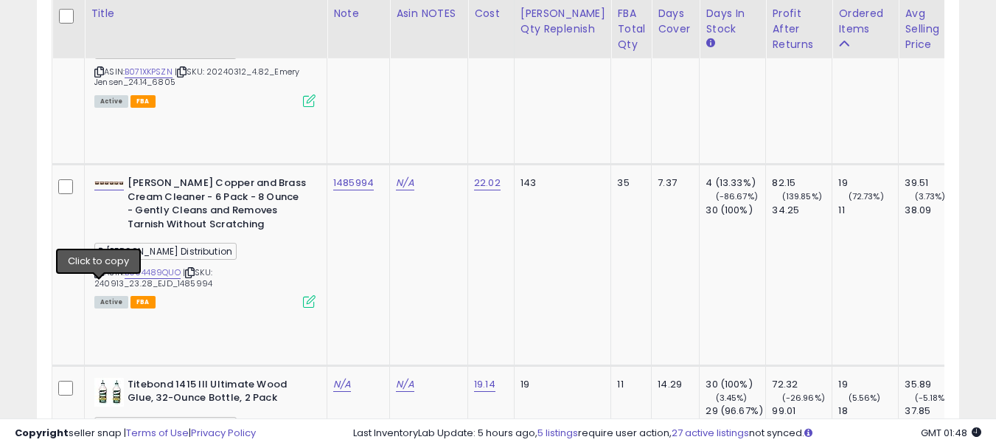
copy link "3765757"
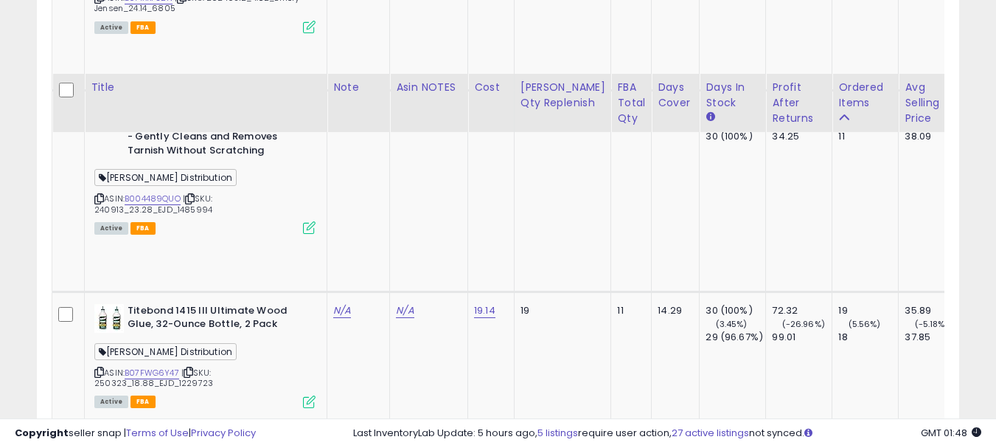
scroll to position [2200, 0]
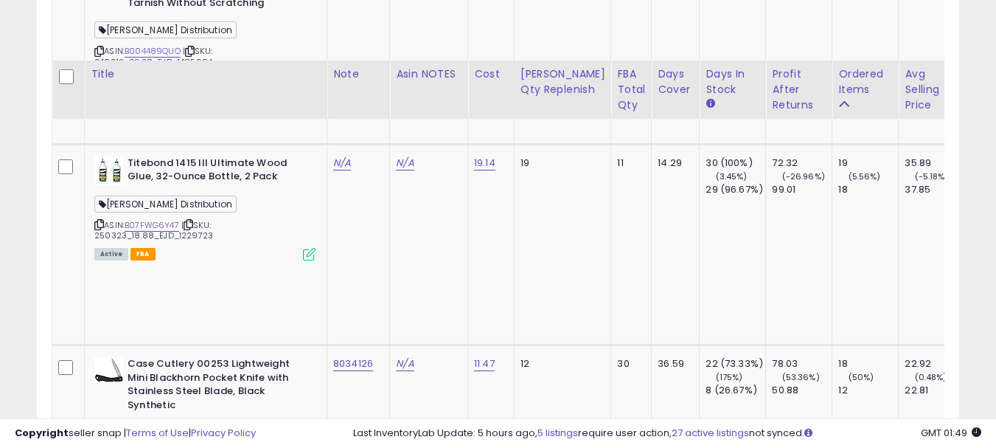
scroll to position [2495, 0]
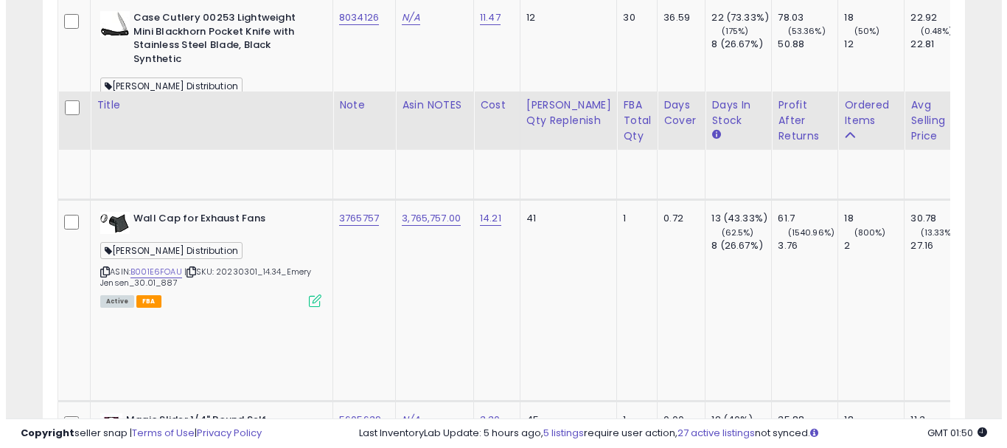
scroll to position [2716, 0]
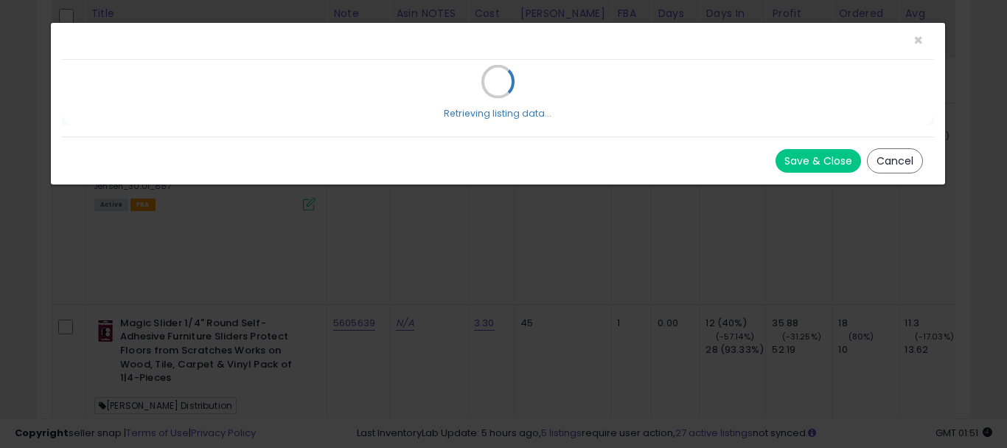
scroll to position [302, 540]
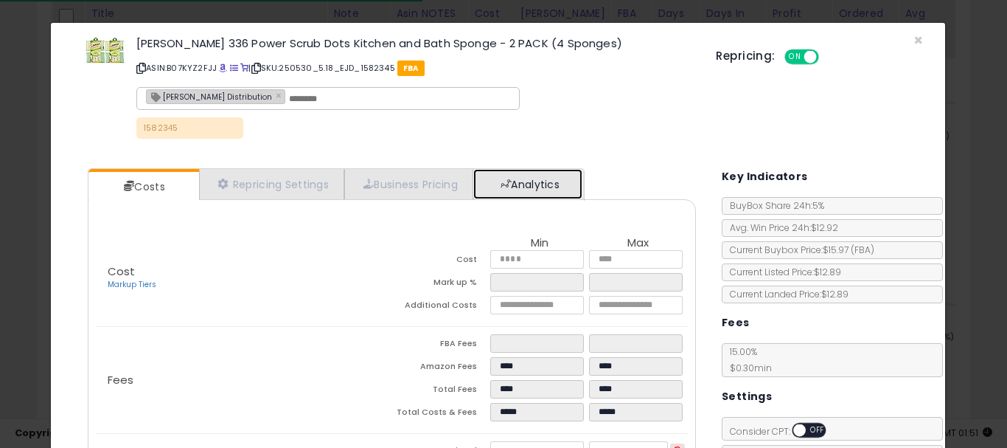
click at [557, 183] on link "Analytics" at bounding box center [527, 184] width 109 height 30
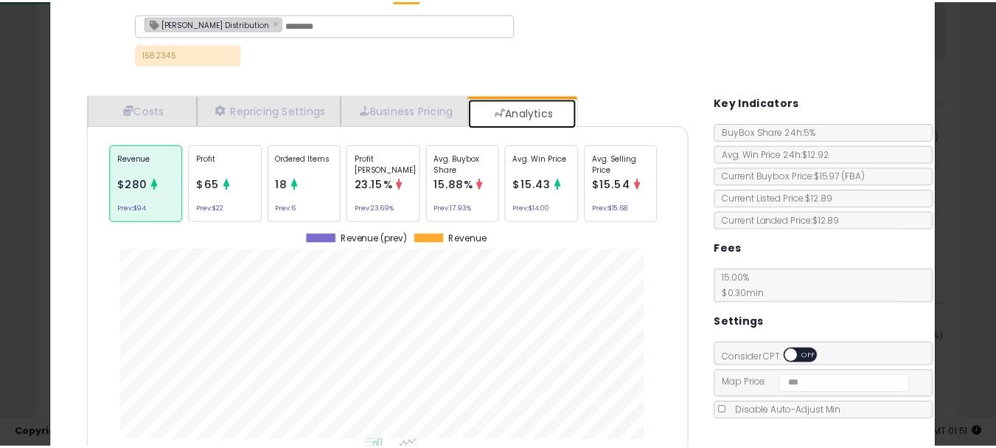
scroll to position [0, 0]
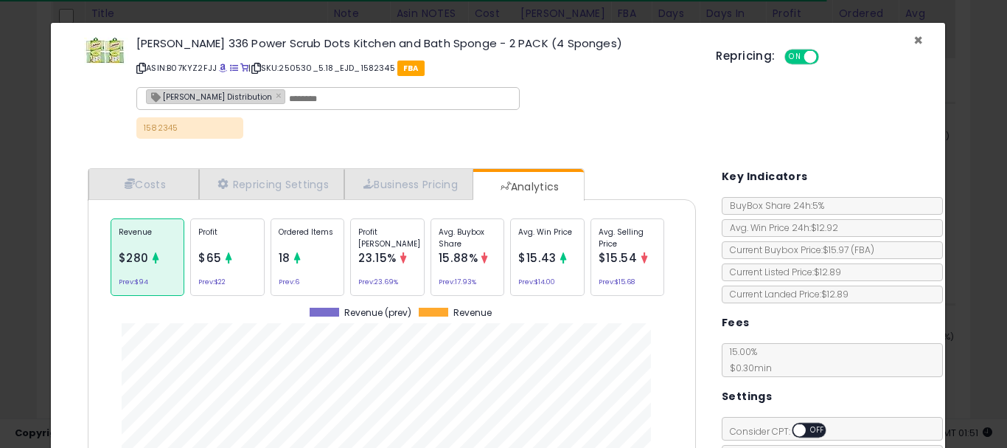
click at [914, 38] on span "×" at bounding box center [919, 39] width 10 height 21
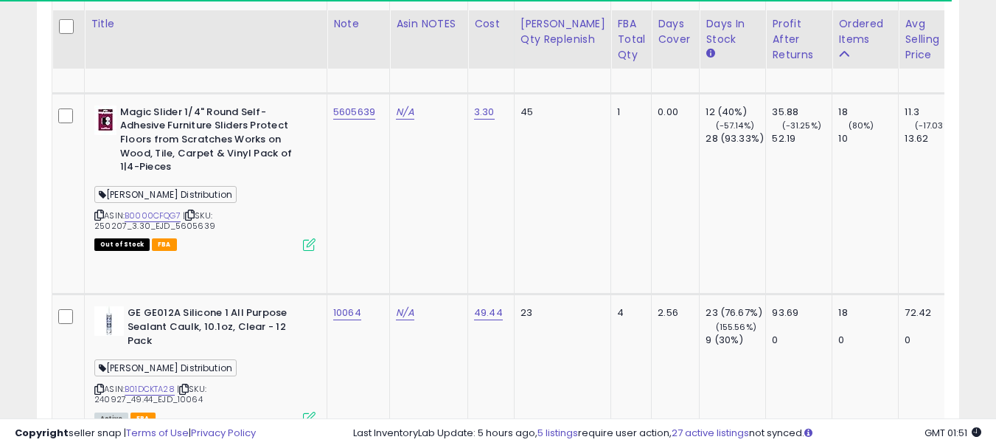
scroll to position [2937, 0]
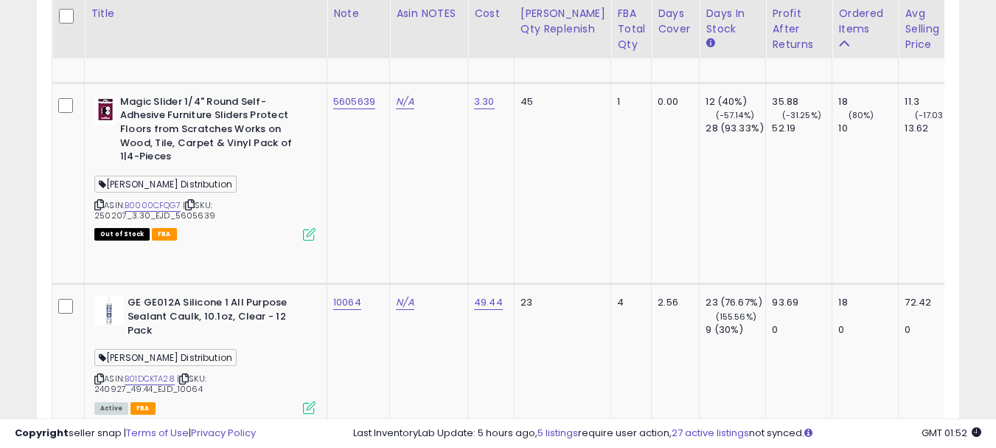
scroll to position [3011, 0]
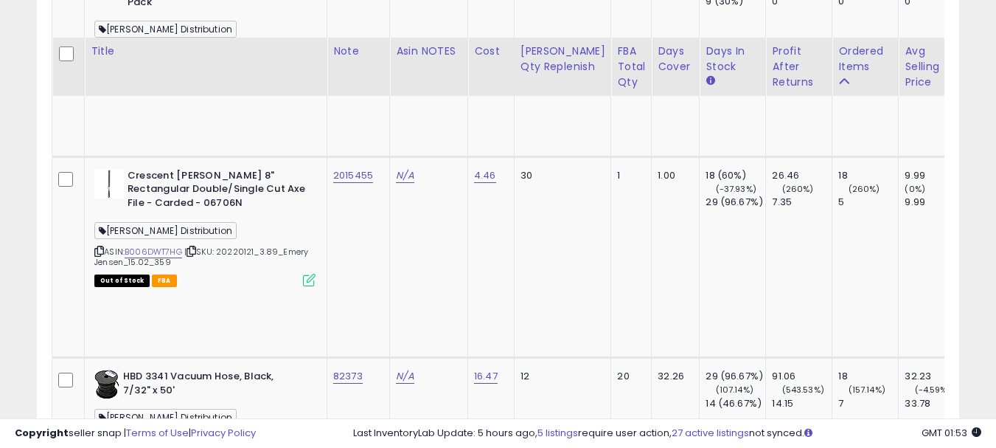
scroll to position [3306, 0]
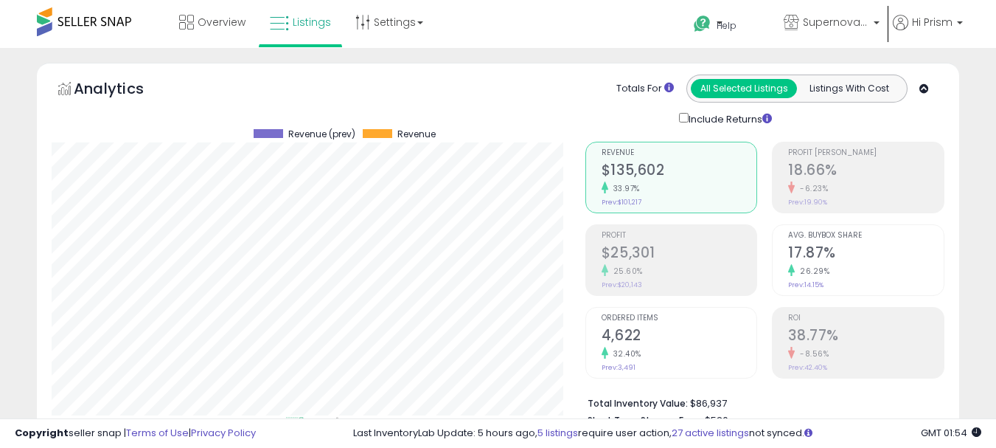
select select "**"
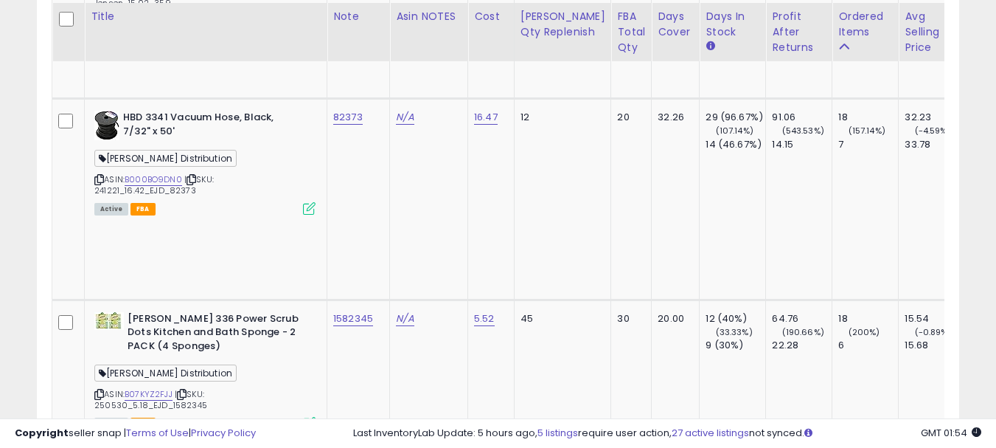
scroll to position [3527, 0]
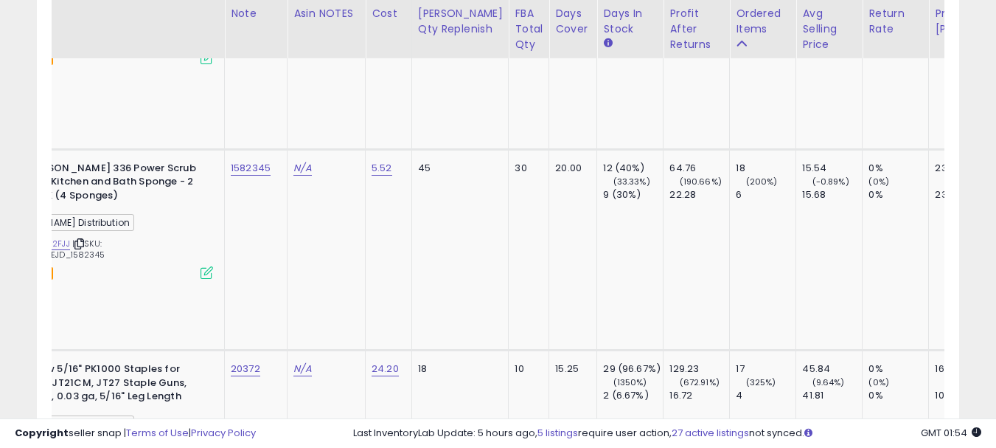
scroll to position [0, 0]
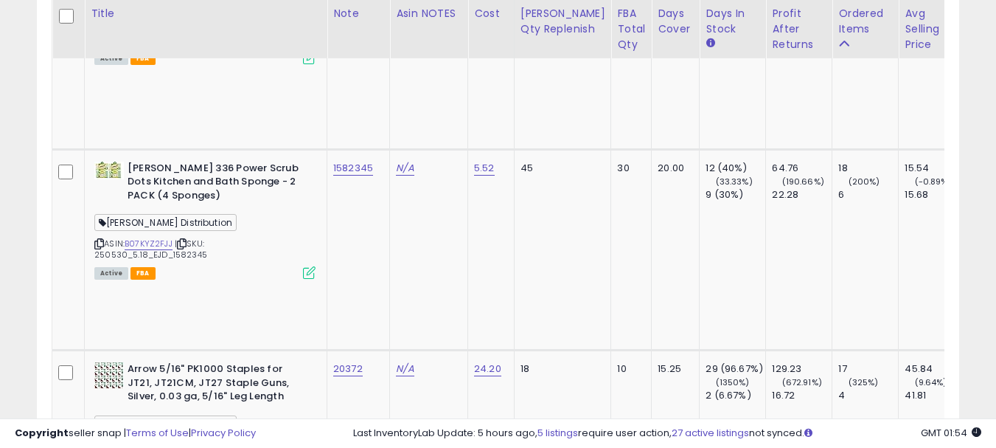
type input "**********"
click at [460, 129] on button "submit" at bounding box center [447, 129] width 25 height 22
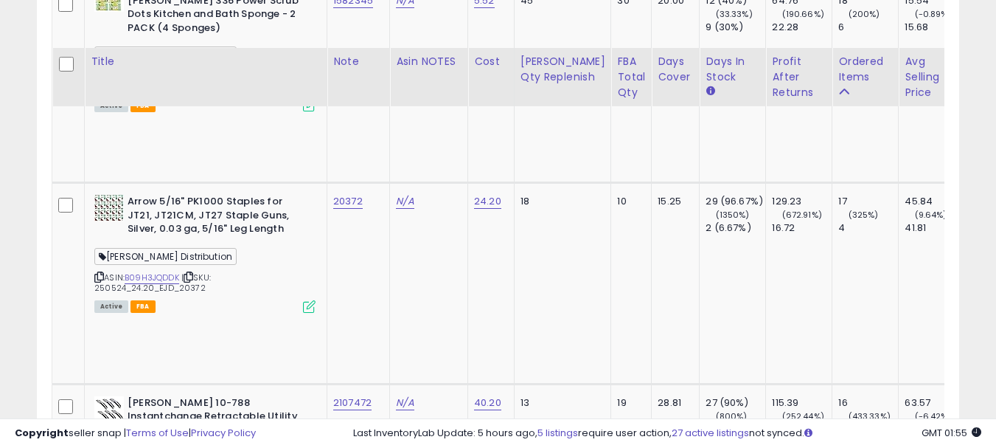
scroll to position [3896, 0]
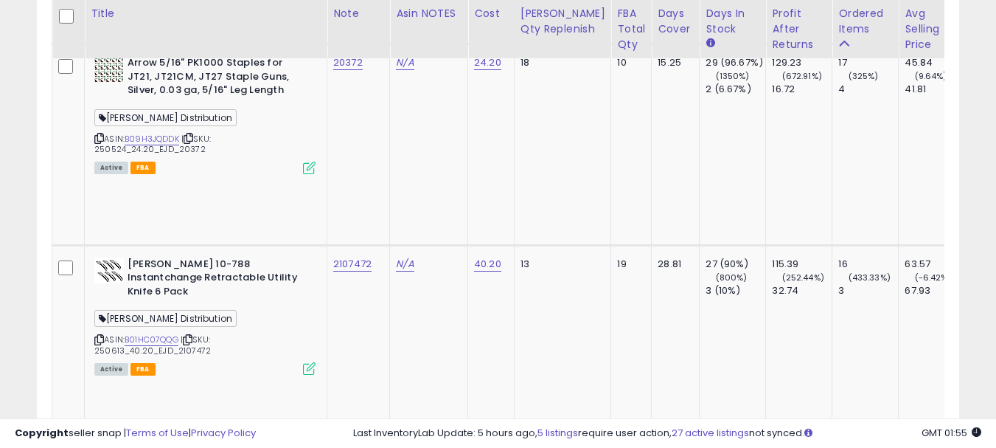
scroll to position [4043, 0]
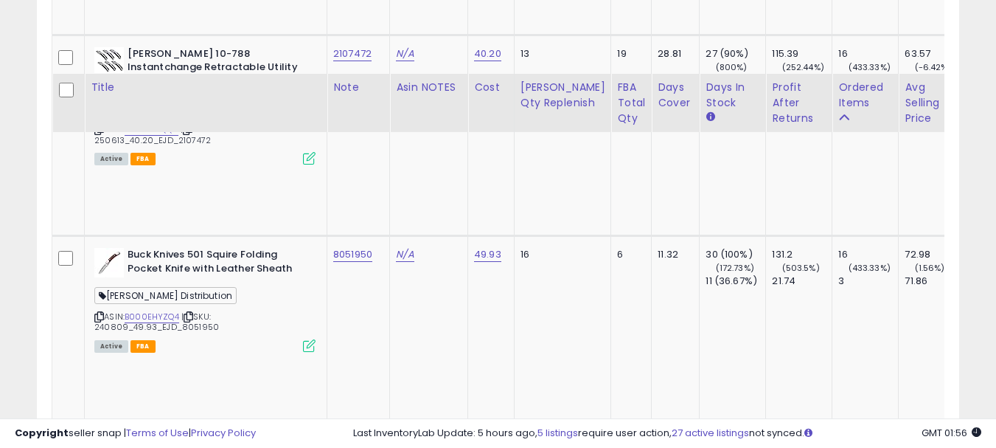
scroll to position [4264, 0]
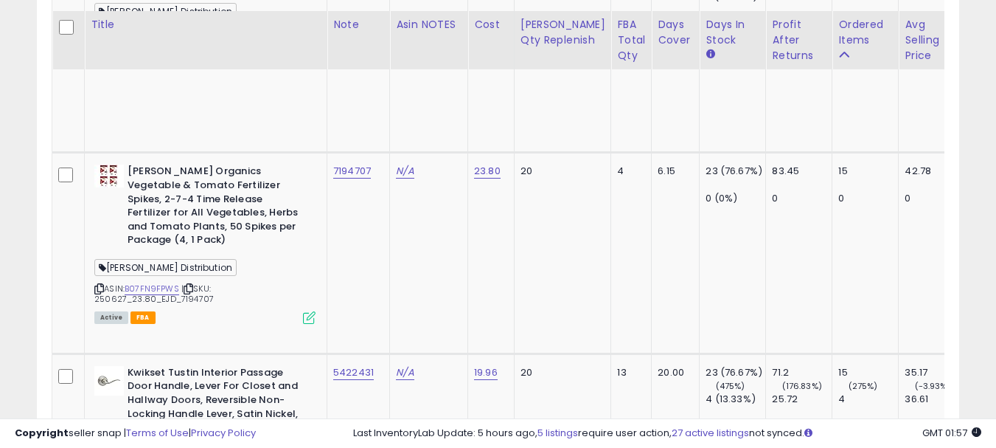
scroll to position [4486, 0]
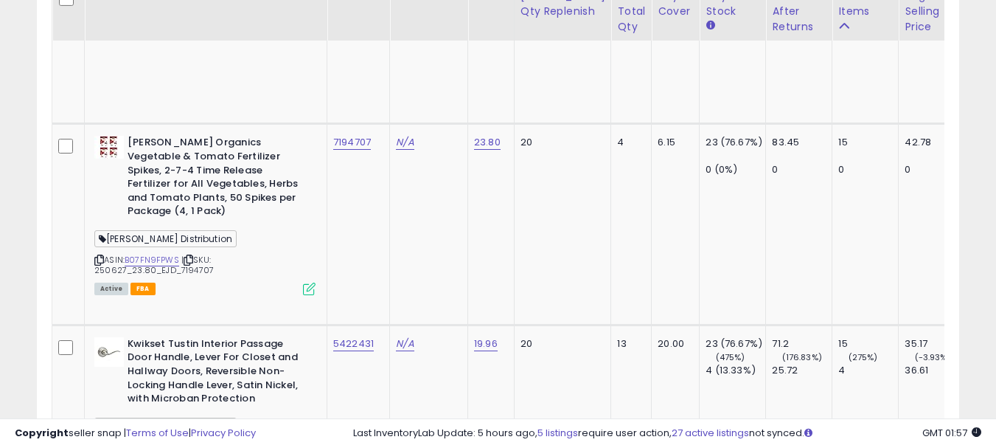
scroll to position [4633, 0]
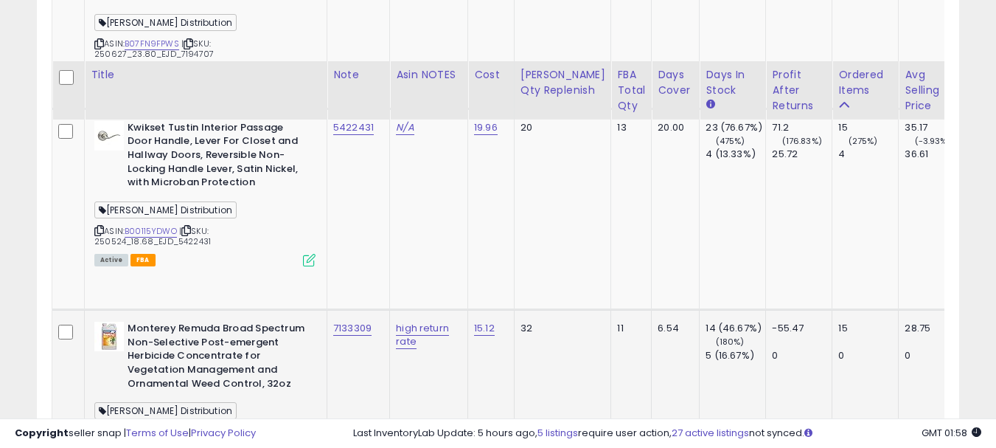
scroll to position [4781, 0]
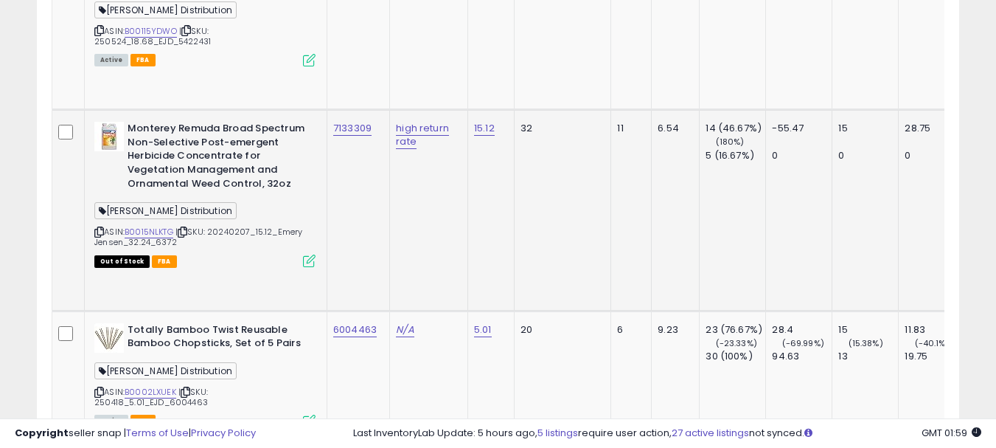
scroll to position [4928, 0]
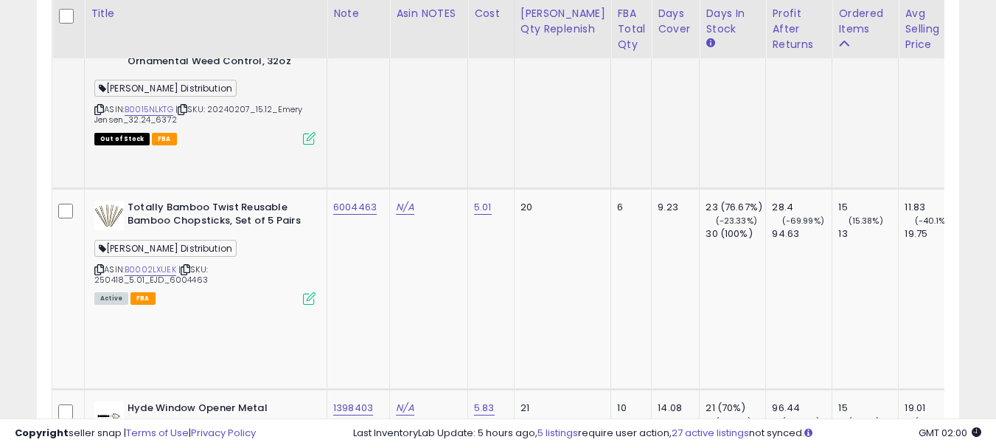
scroll to position [5076, 0]
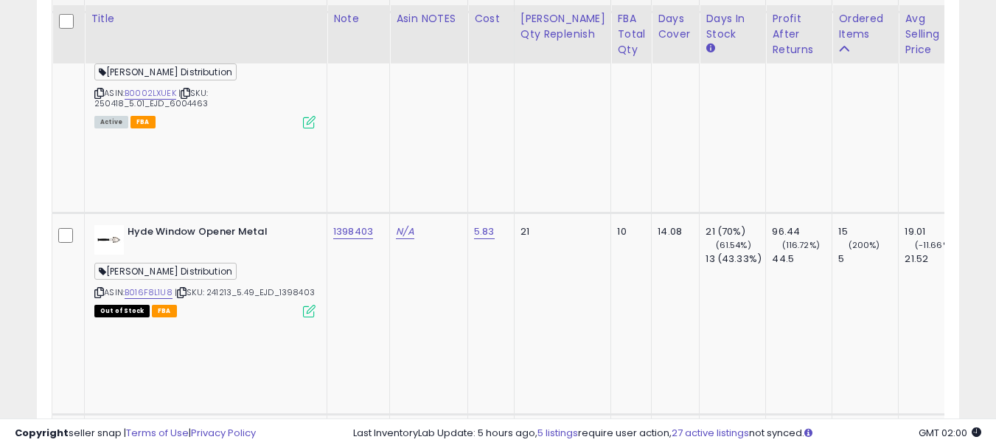
scroll to position [5223, 0]
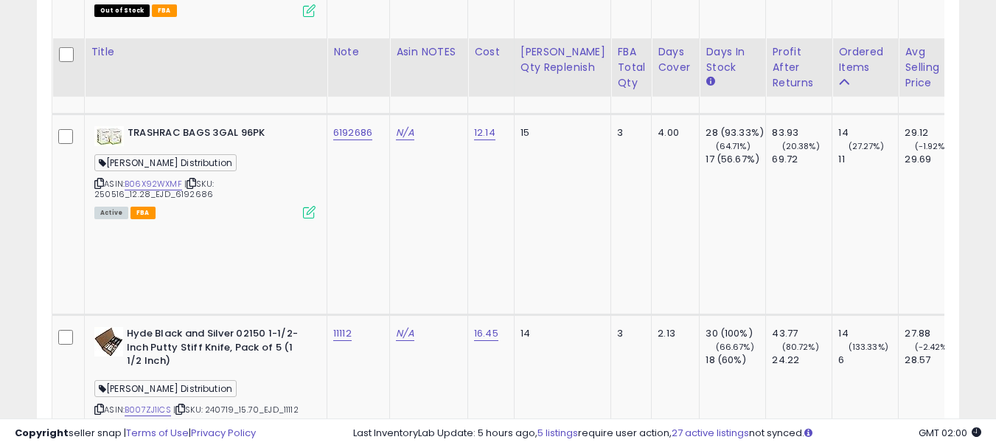
scroll to position [5592, 0]
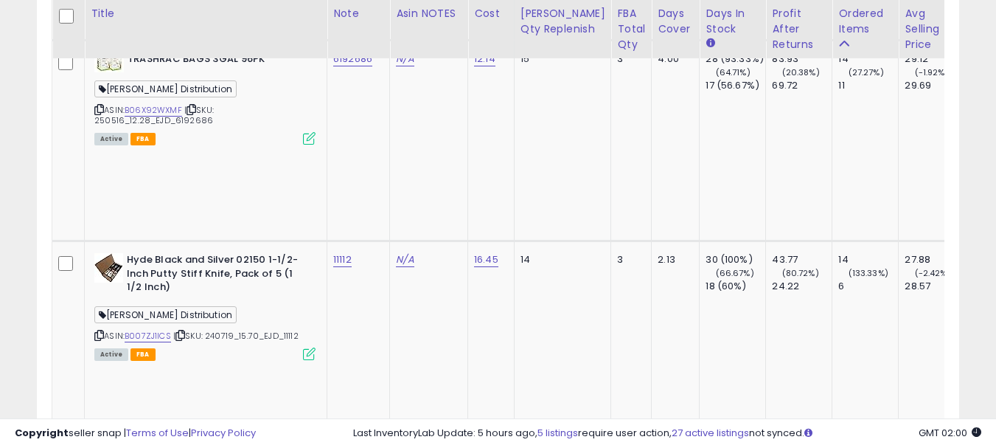
type input "*******"
click at [397, 163] on button "submit" at bounding box center [384, 152] width 25 height 22
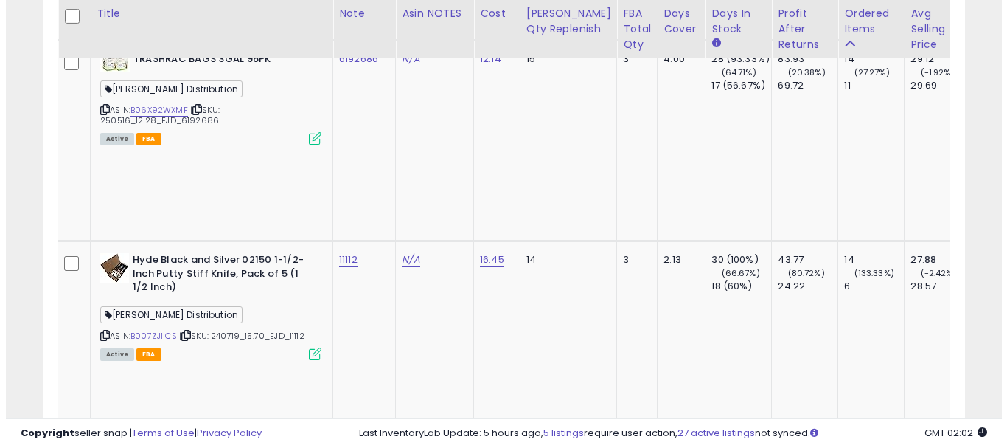
scroll to position [5739, 0]
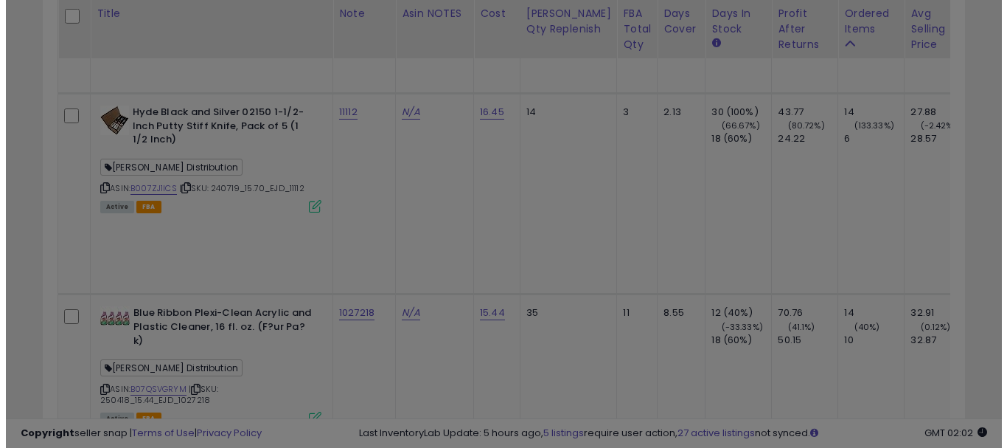
scroll to position [302, 540]
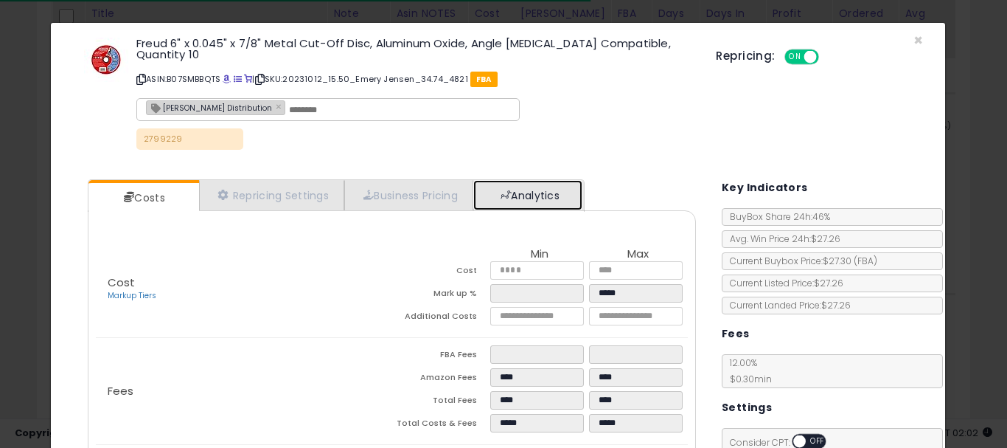
click at [524, 190] on link "Analytics" at bounding box center [527, 195] width 109 height 30
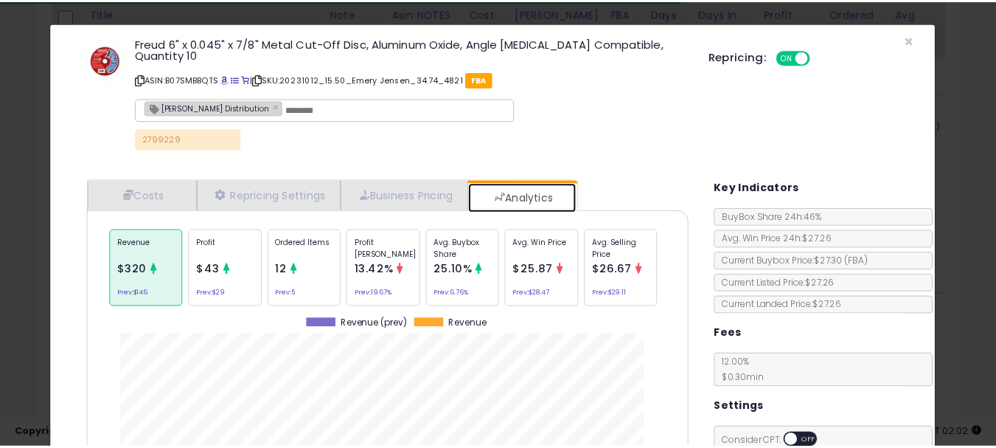
scroll to position [454, 631]
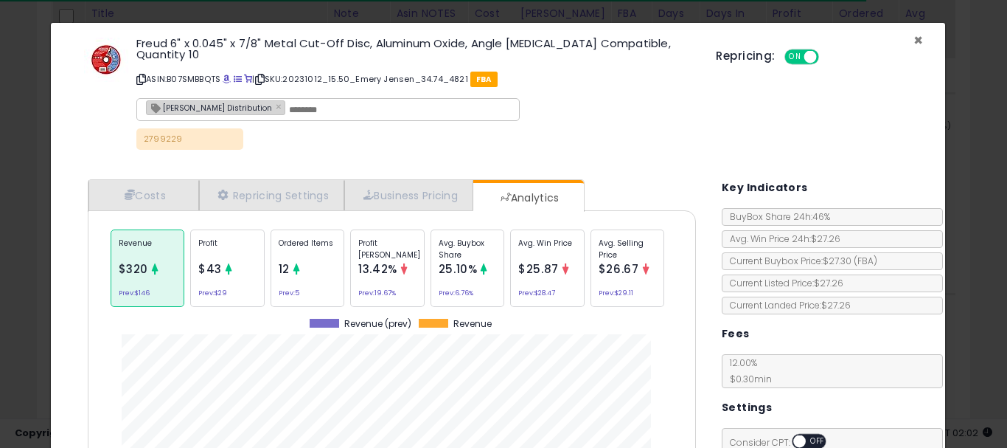
click at [914, 42] on span "×" at bounding box center [919, 39] width 10 height 21
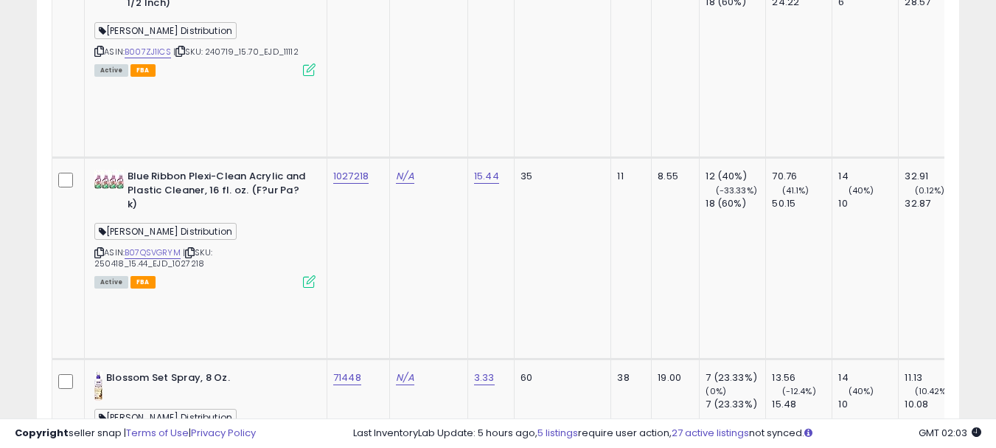
scroll to position [5887, 0]
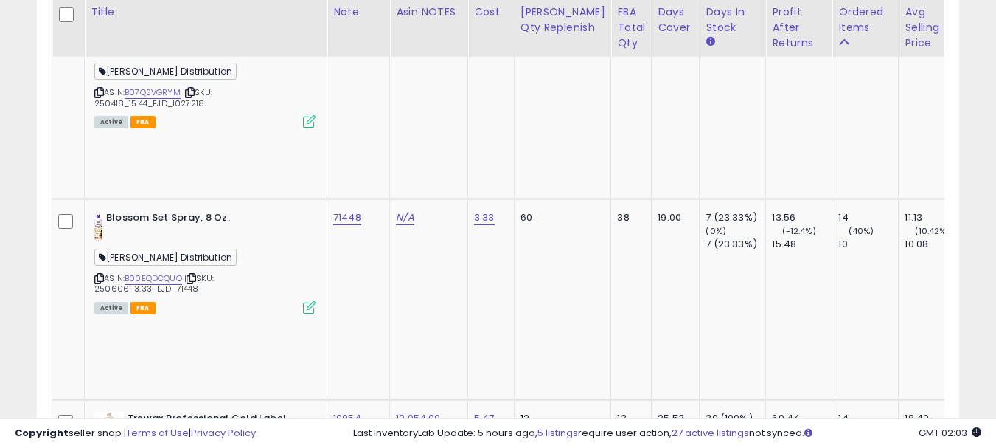
scroll to position [6108, 0]
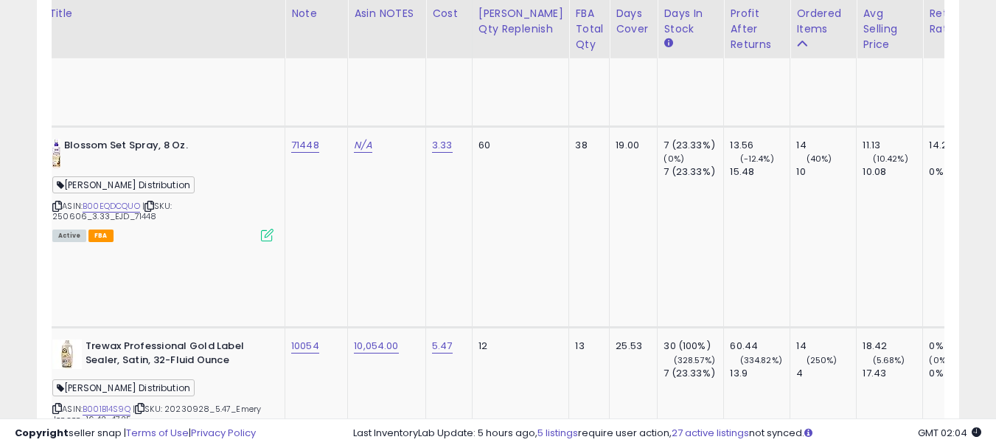
scroll to position [0, 291]
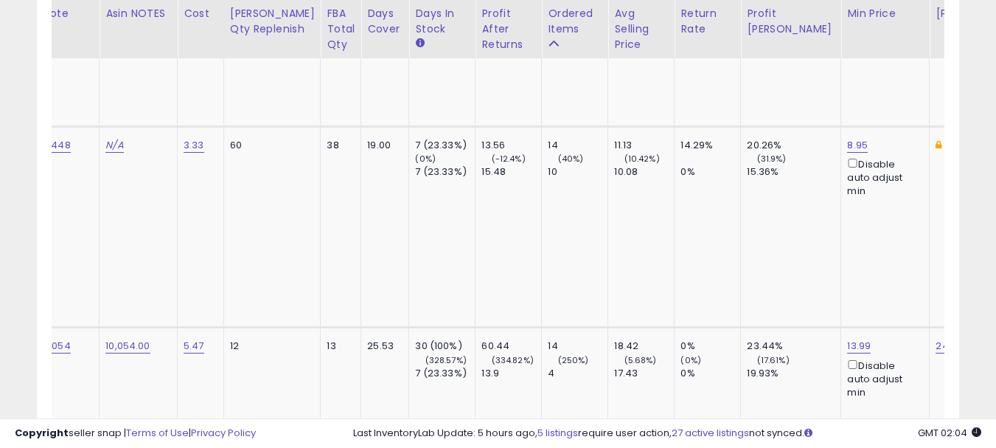
click at [702, 167] on input "*****" at bounding box center [750, 165] width 131 height 25
type input "**"
click at [846, 163] on button "submit" at bounding box center [833, 164] width 25 height 22
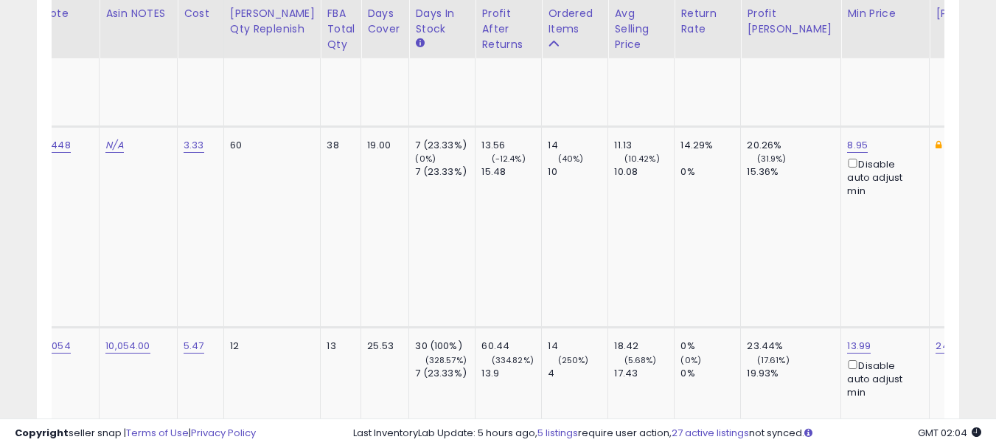
scroll to position [0, 0]
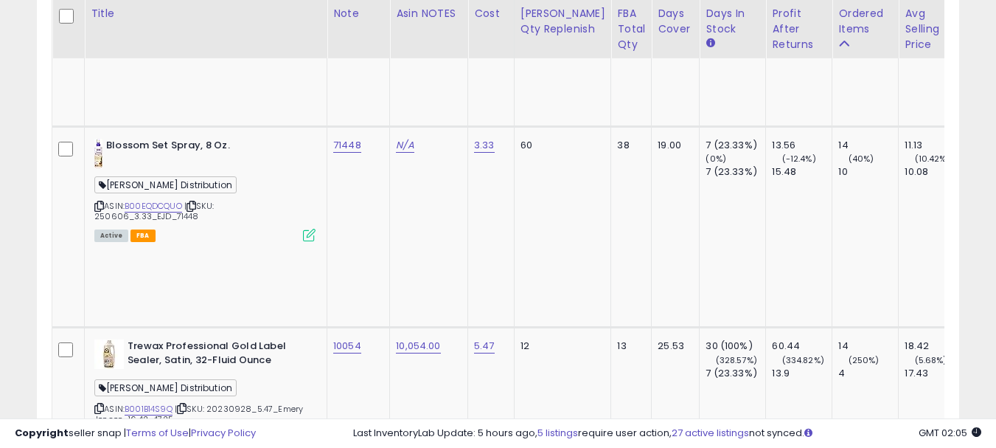
type input "*******"
click at [397, 182] on button "submit" at bounding box center [384, 178] width 25 height 22
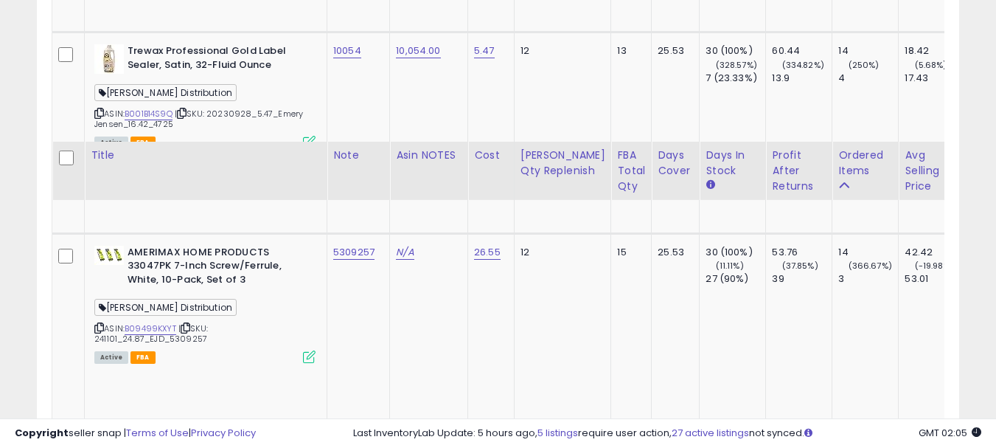
scroll to position [6550, 0]
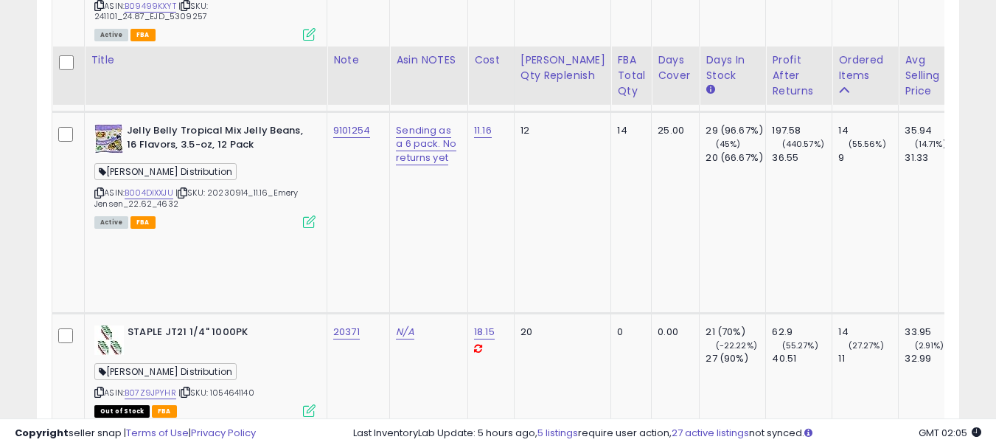
scroll to position [6772, 0]
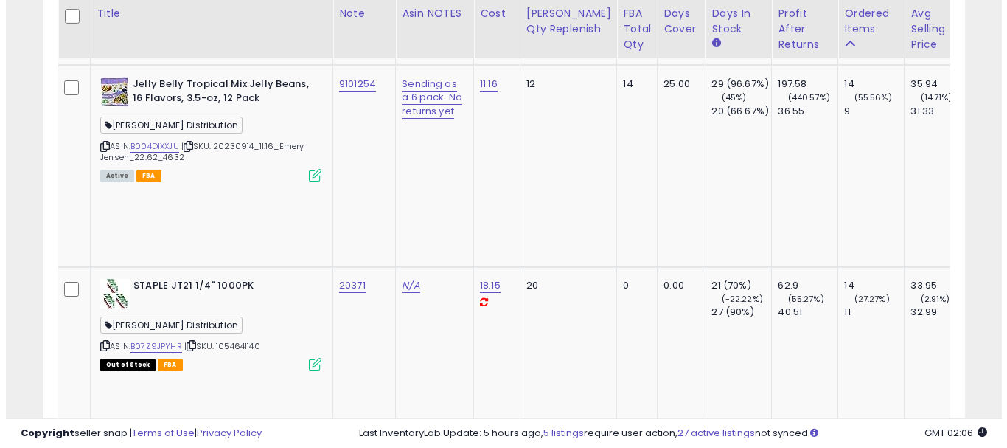
scroll to position [6919, 0]
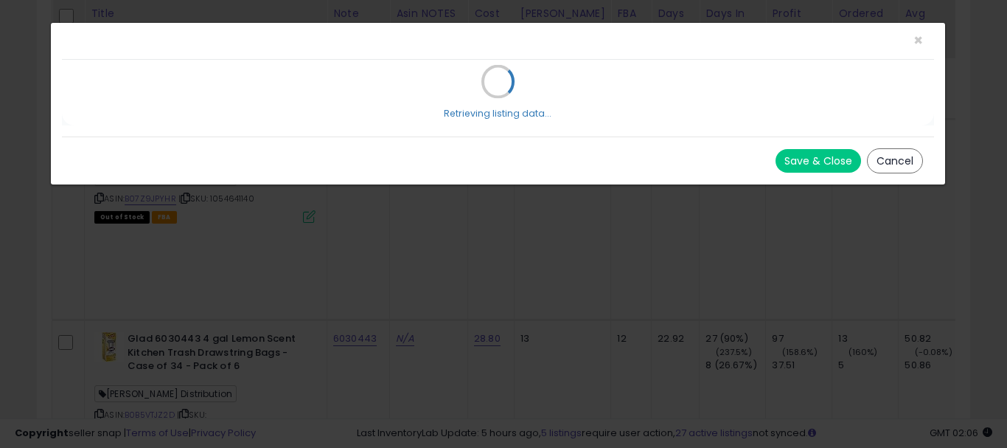
scroll to position [302, 540]
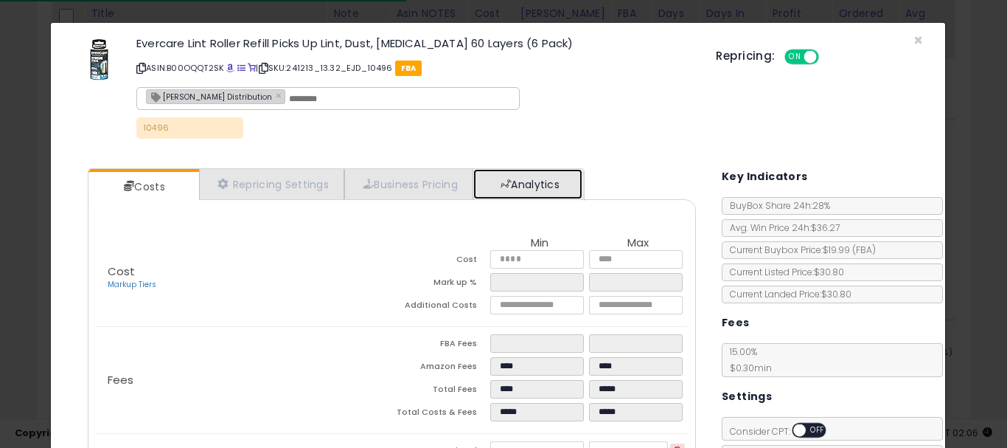
click at [540, 182] on link "Analytics" at bounding box center [527, 184] width 109 height 30
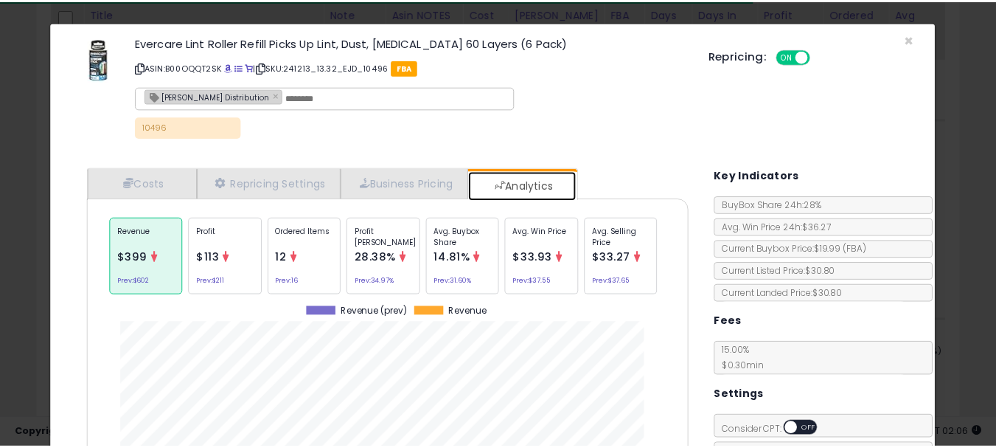
scroll to position [0, 0]
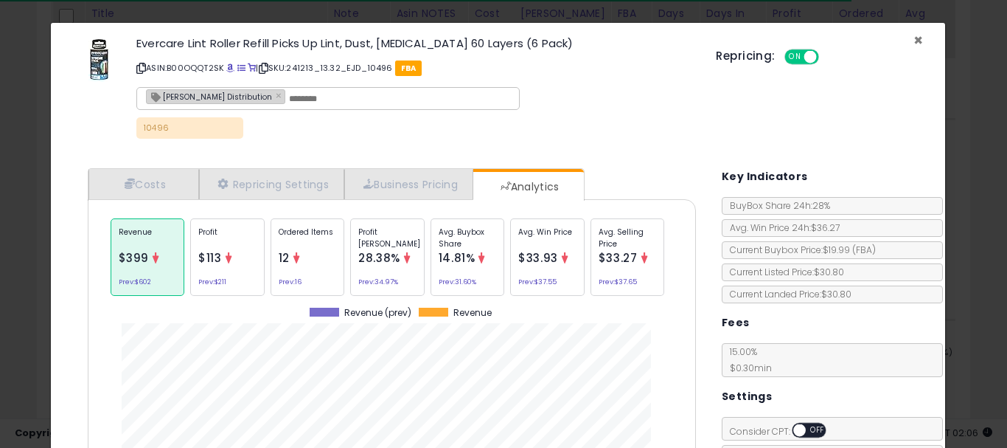
click at [914, 43] on span "×" at bounding box center [919, 39] width 10 height 21
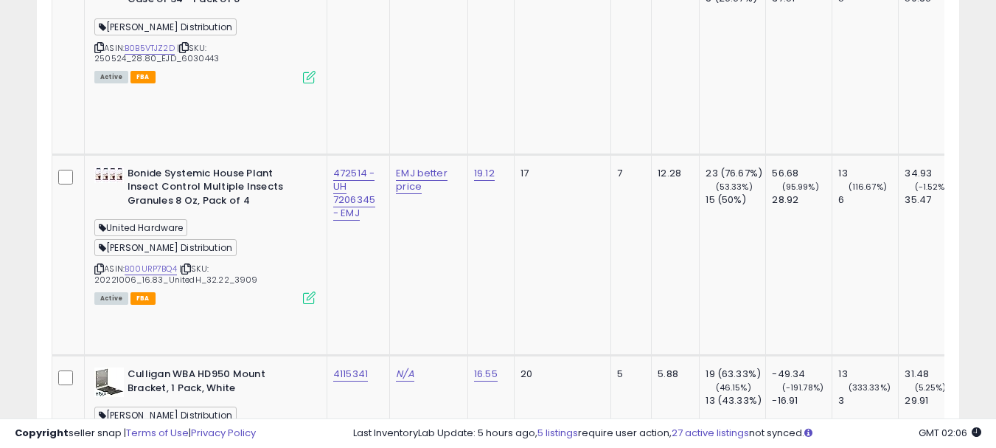
scroll to position [7435, 0]
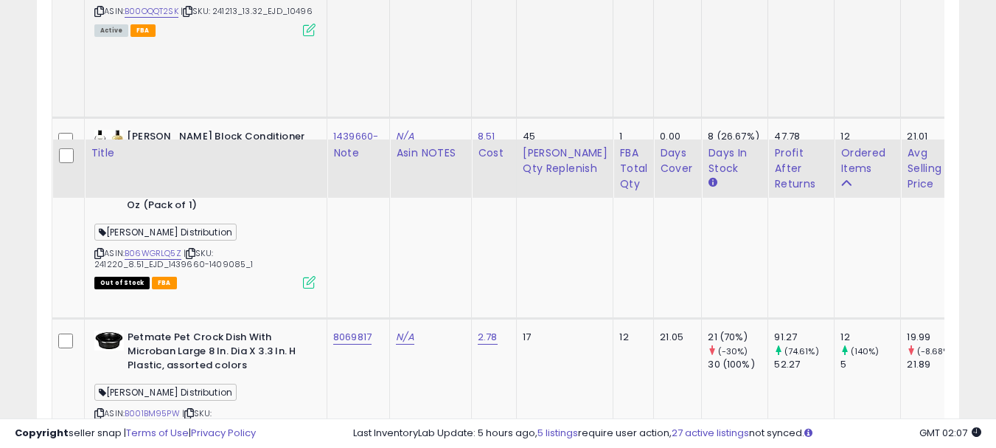
scroll to position [1315, 0]
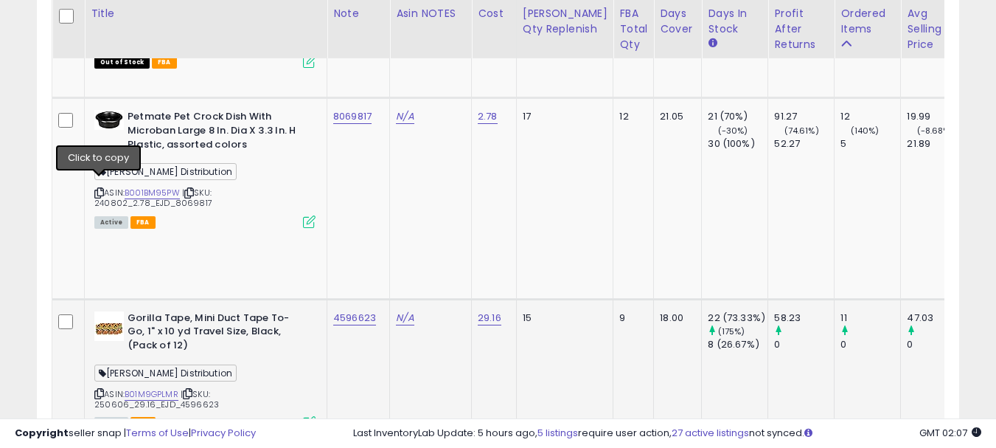
click at [102, 389] on icon at bounding box center [99, 393] width 10 height 8
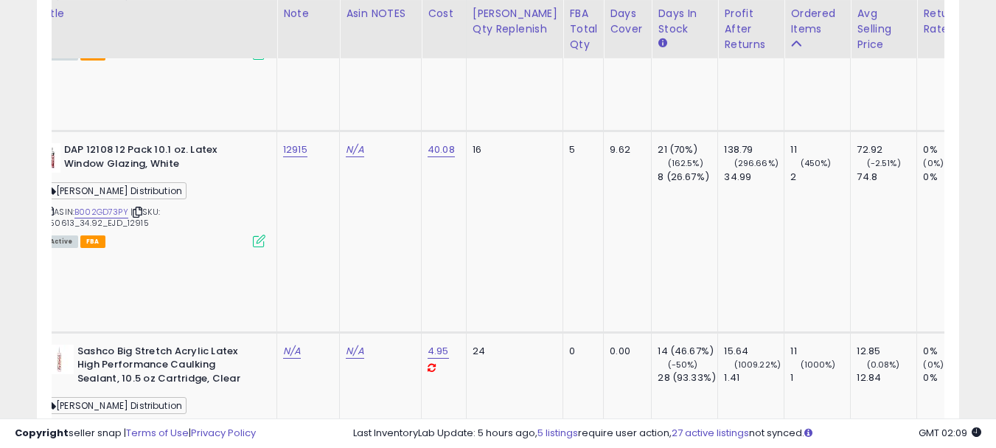
scroll to position [0, 0]
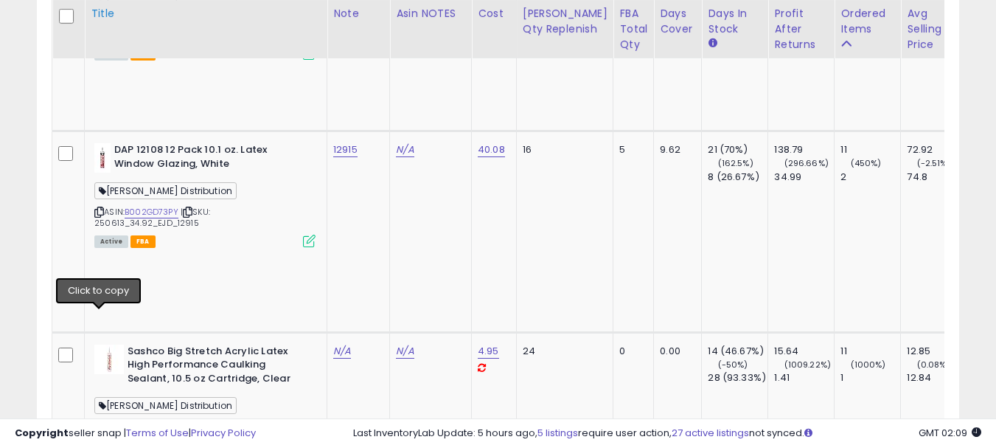
drag, startPoint x: 98, startPoint y: 315, endPoint x: 245, endPoint y: 25, distance: 324.8
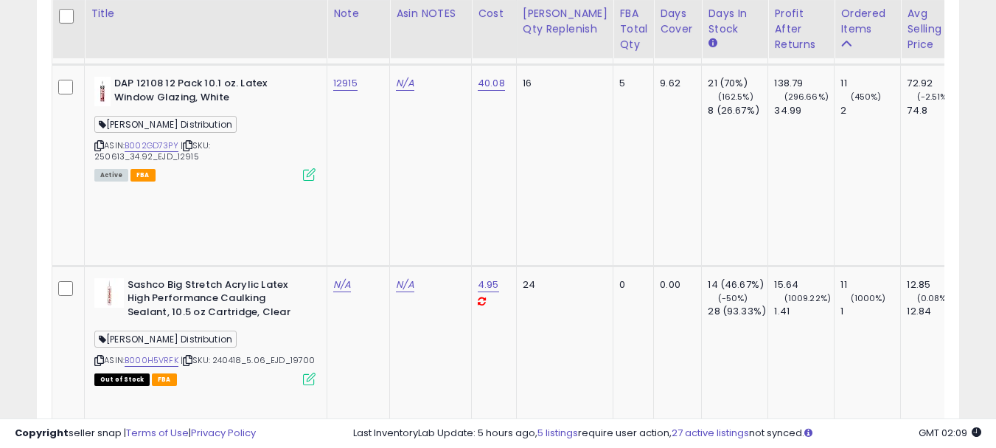
scroll to position [1831, 0]
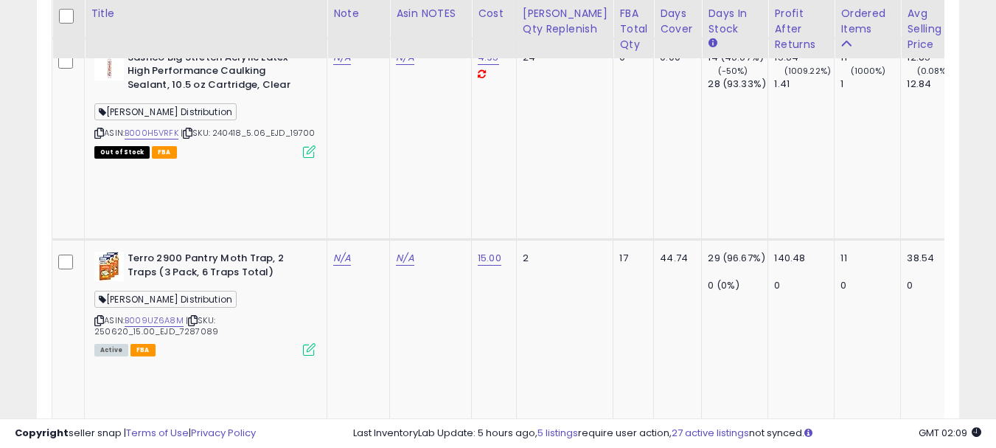
scroll to position [1978, 0]
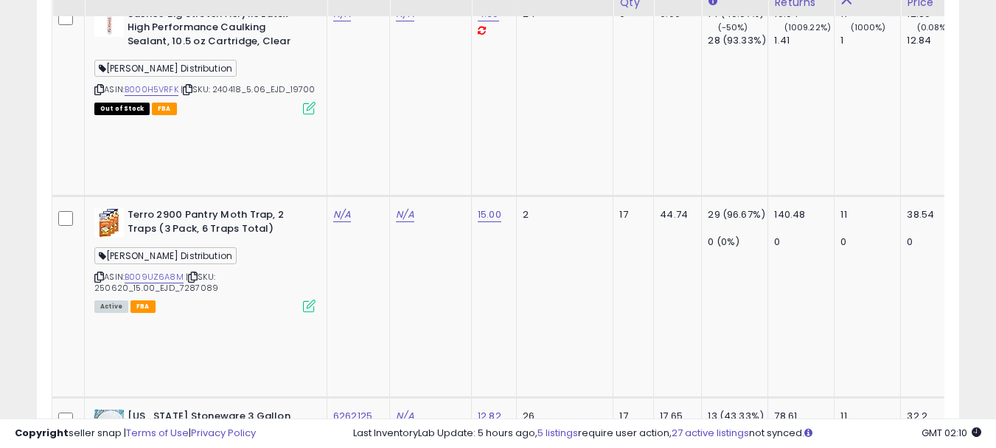
scroll to position [2126, 0]
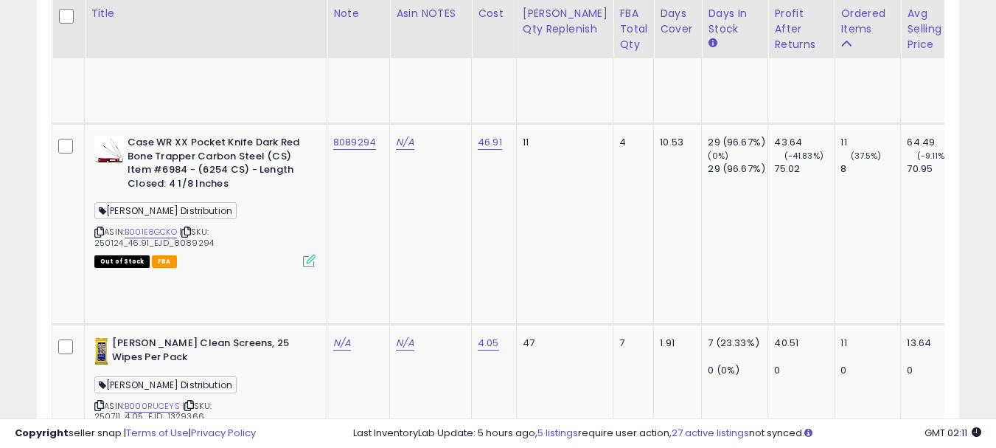
scroll to position [2568, 0]
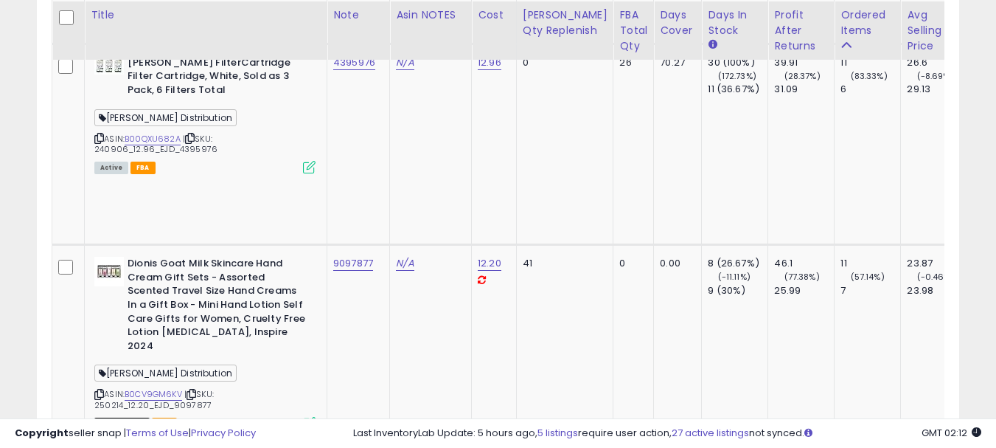
scroll to position [3379, 0]
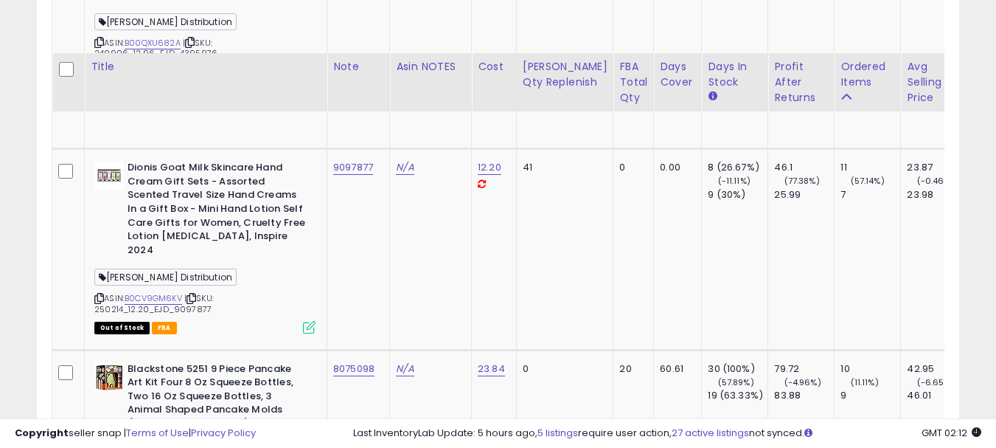
scroll to position [3527, 0]
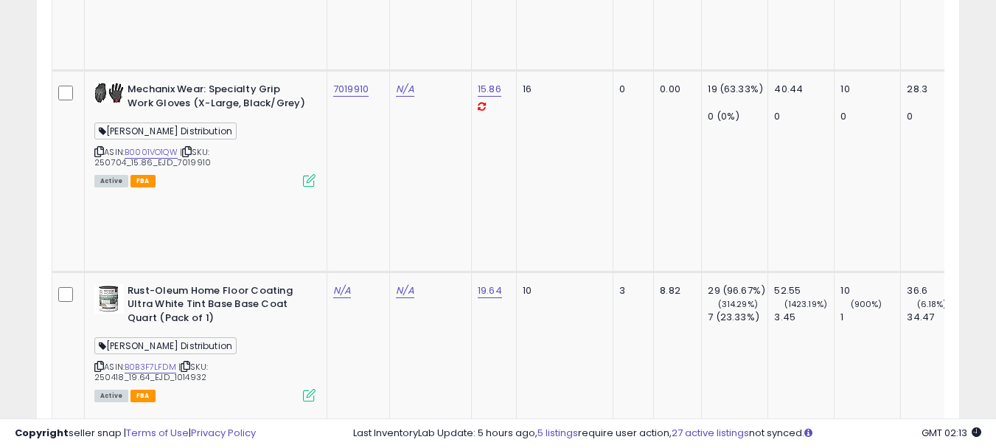
scroll to position [4559, 0]
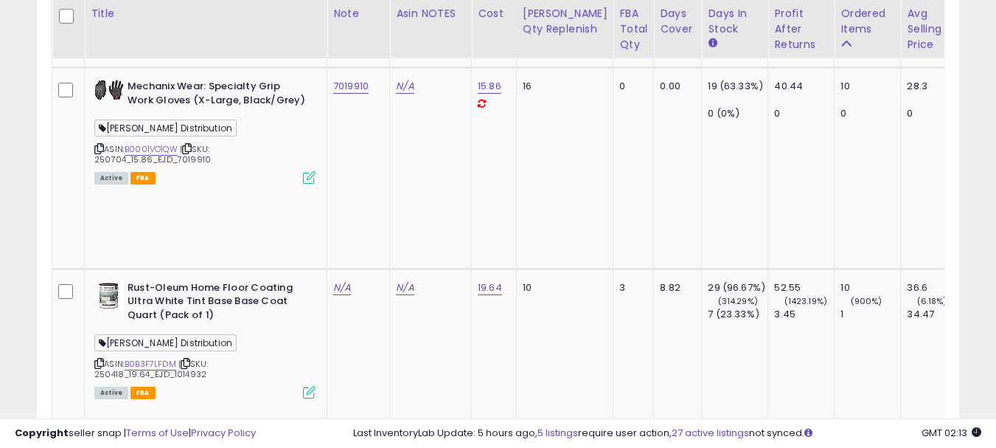
drag, startPoint x: 375, startPoint y: 227, endPoint x: 331, endPoint y: 234, distance: 44.7
copy link "2014478"
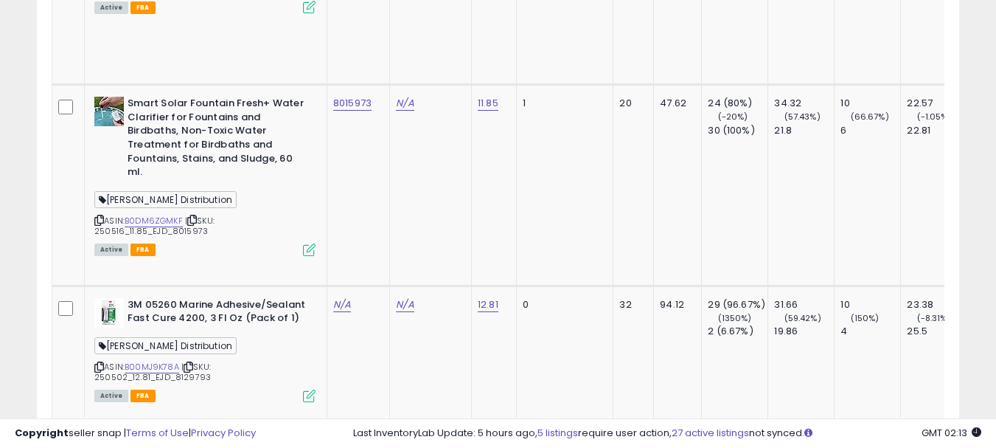
scroll to position [5002, 0]
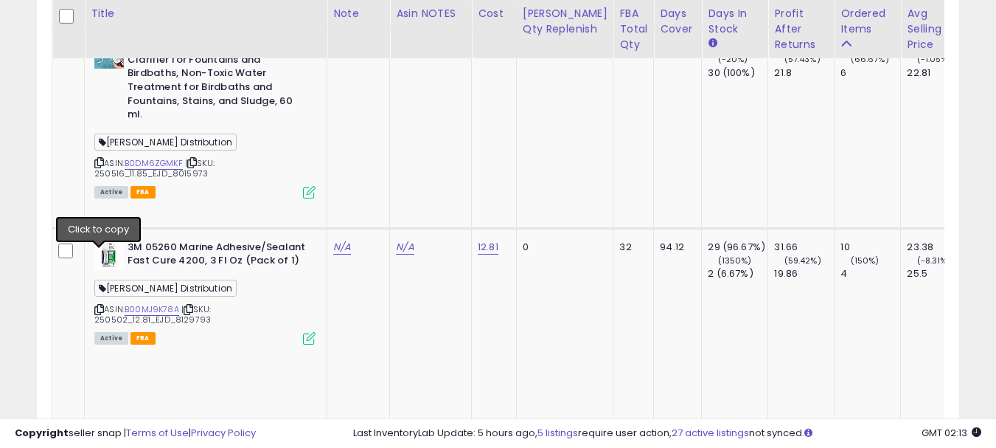
drag, startPoint x: 103, startPoint y: 254, endPoint x: 97, endPoint y: 194, distance: 60.0
paste input "*****"
type input "*****"
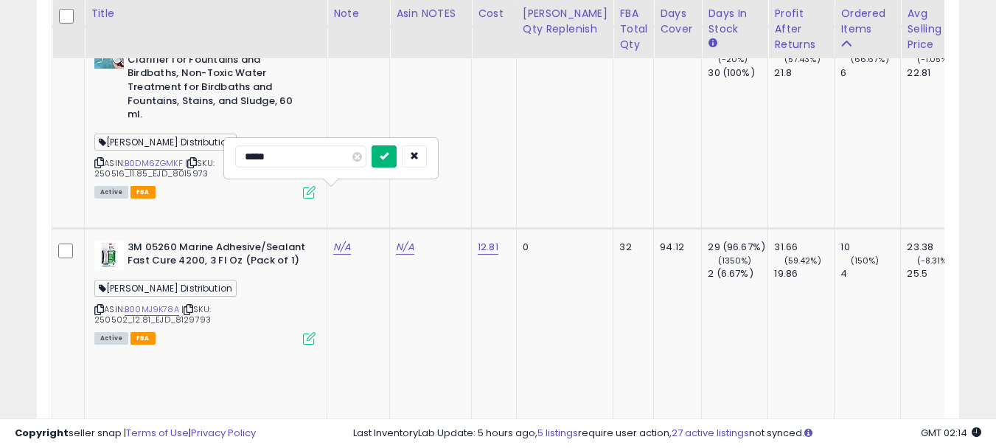
click at [397, 164] on button "submit" at bounding box center [384, 156] width 25 height 22
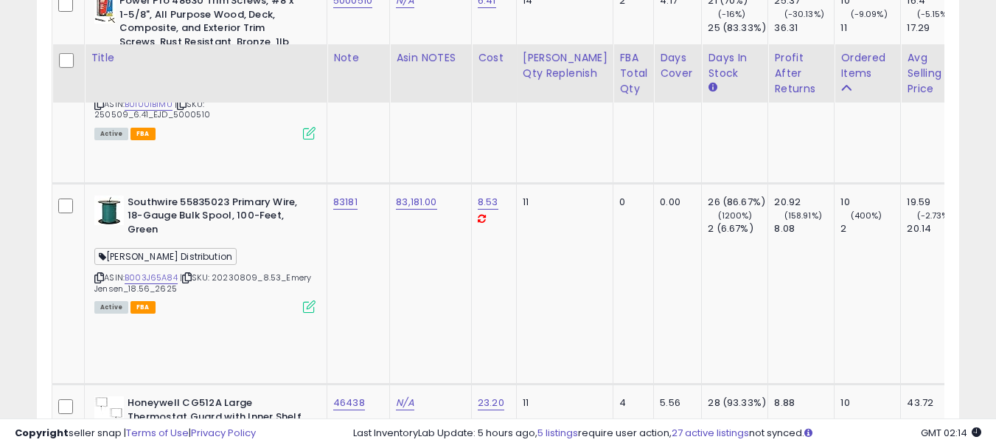
scroll to position [5518, 0]
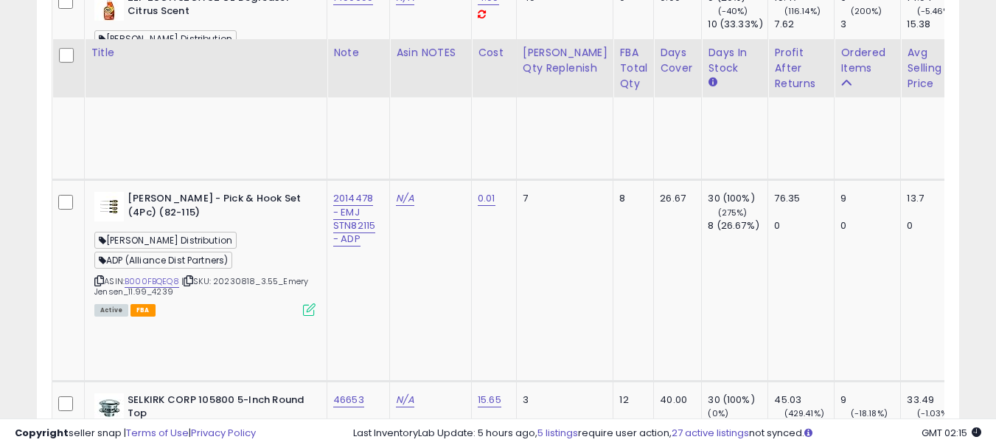
scroll to position [6329, 0]
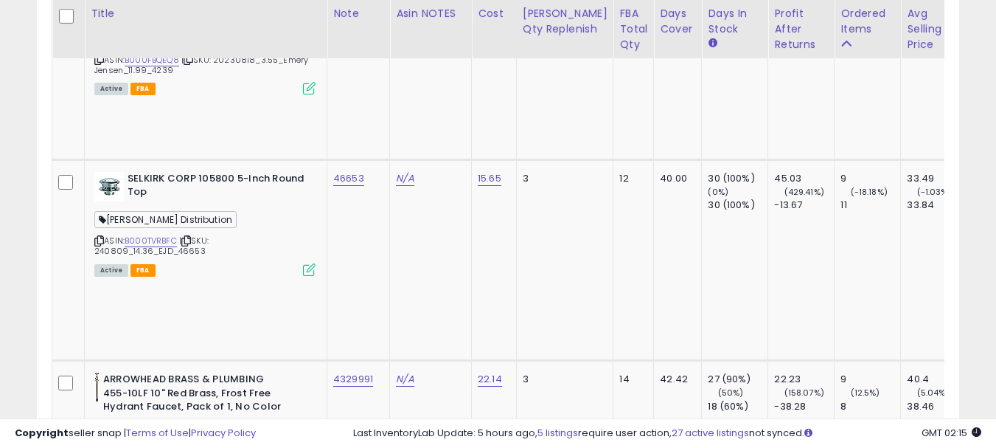
scroll to position [6550, 0]
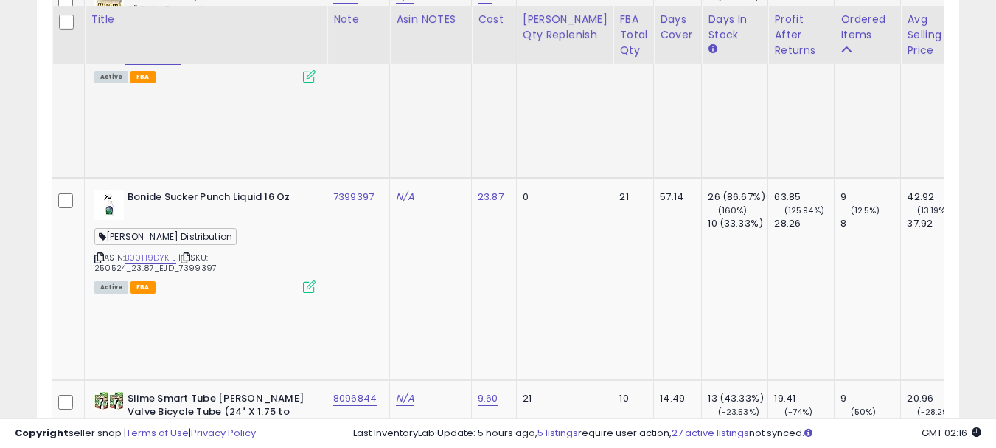
scroll to position [7066, 0]
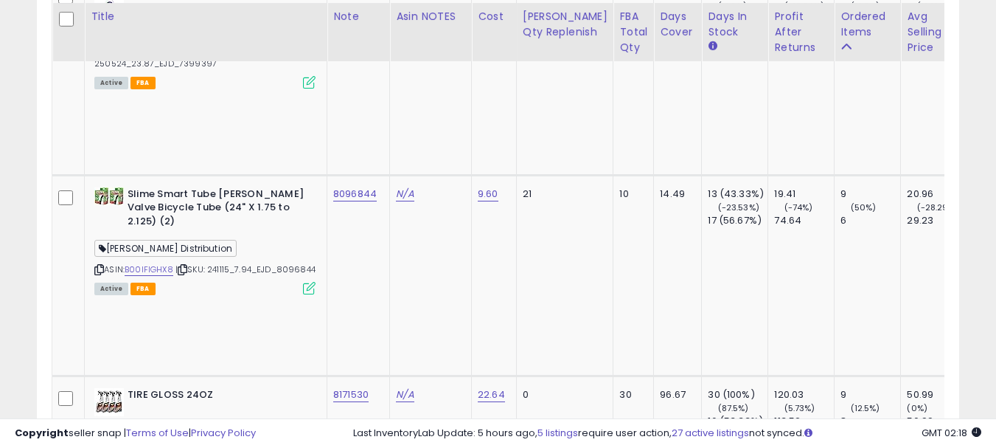
scroll to position [7268, 0]
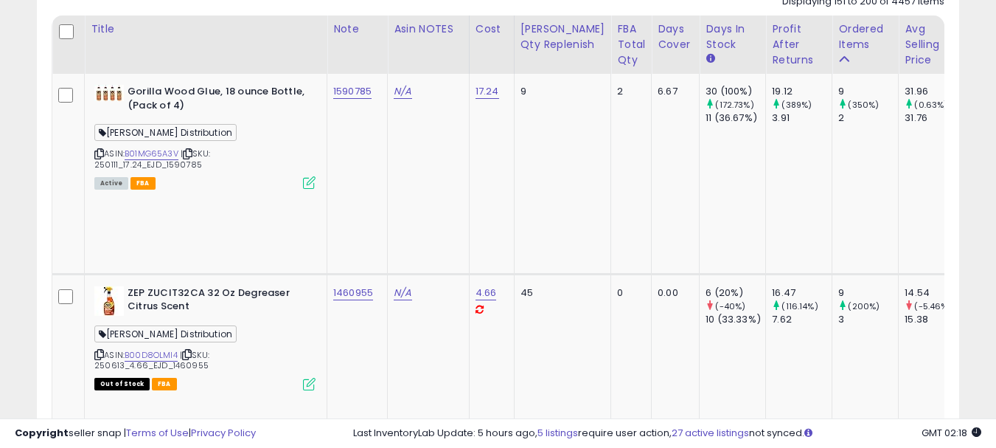
scroll to position [885, 0]
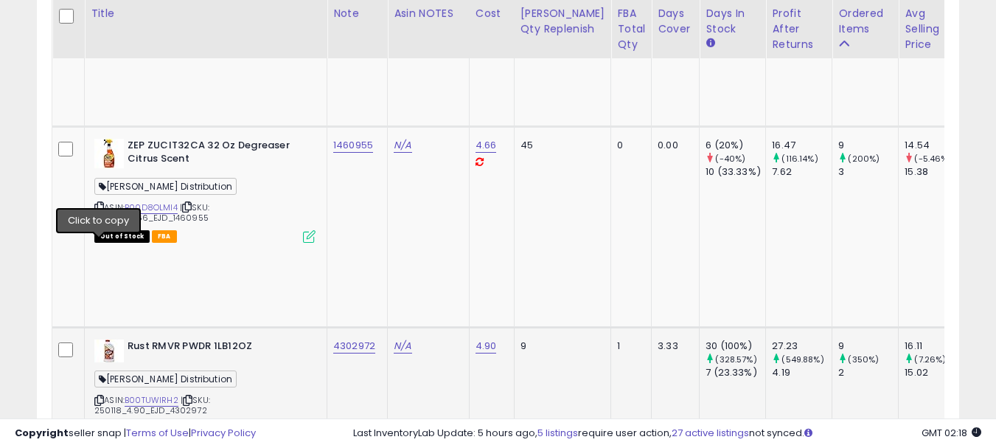
click at [102, 396] on icon at bounding box center [99, 400] width 10 height 8
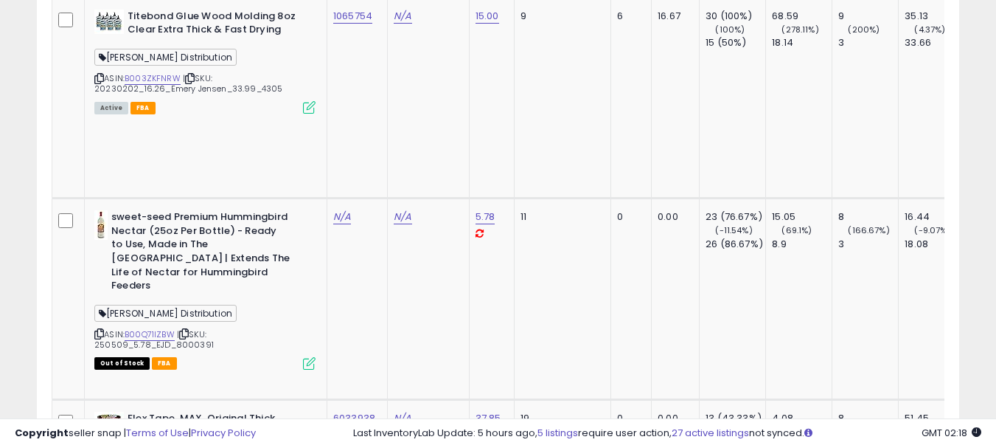
scroll to position [1622, 0]
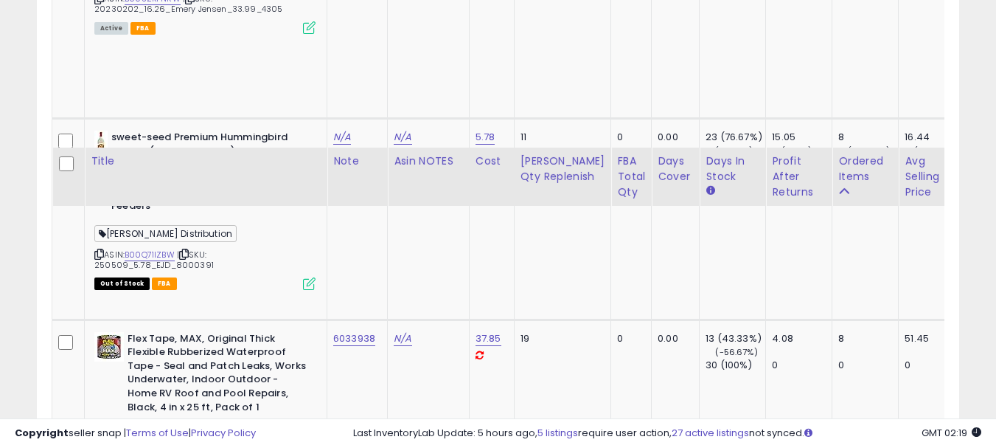
scroll to position [1843, 0]
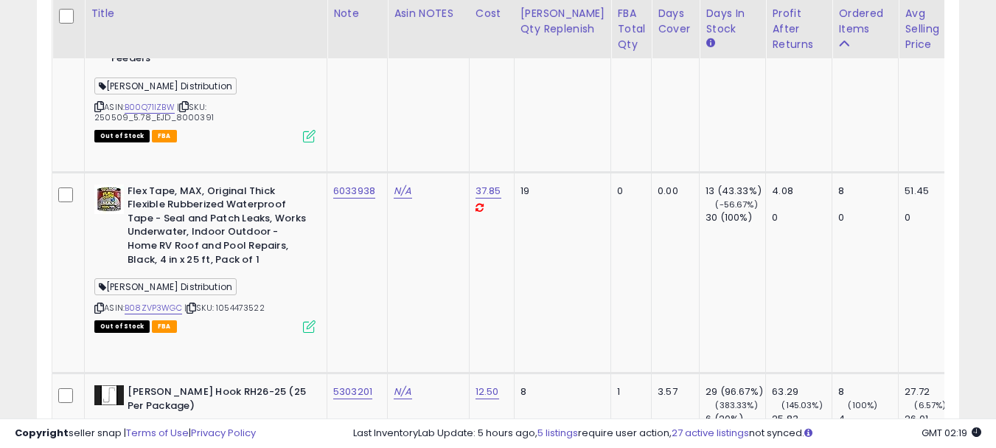
copy link "4513214"
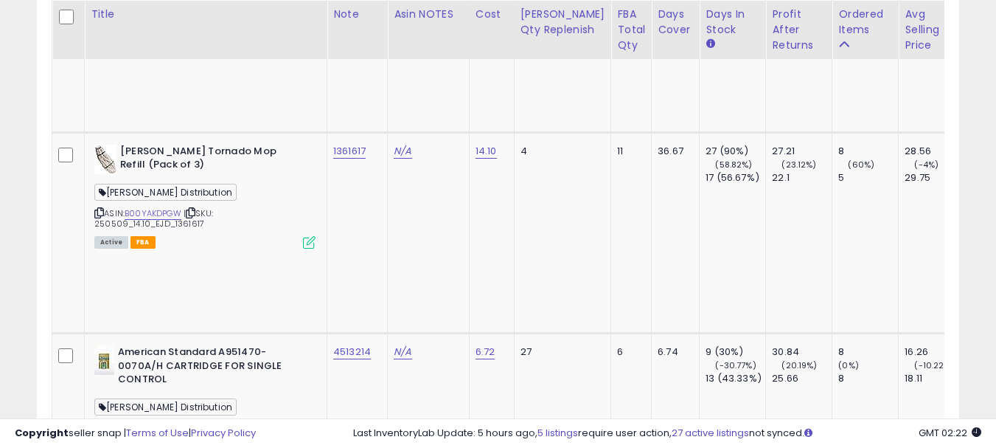
scroll to position [2286, 0]
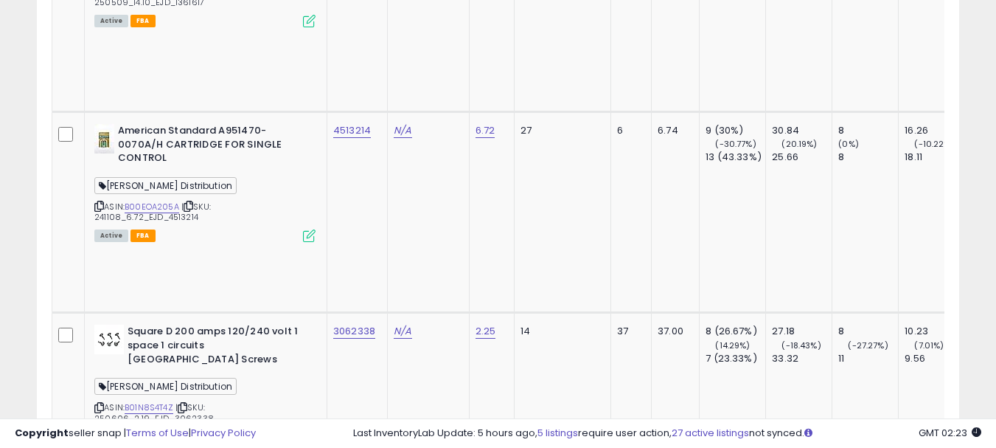
scroll to position [2507, 0]
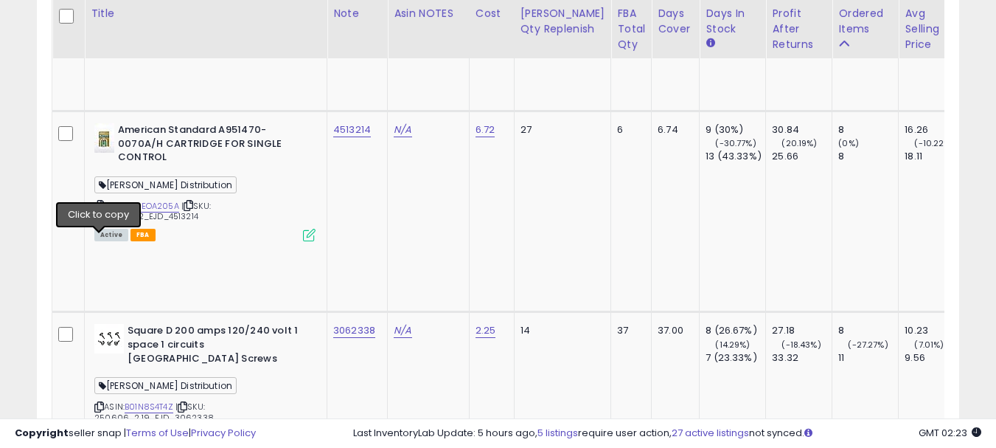
copy link "2436863"
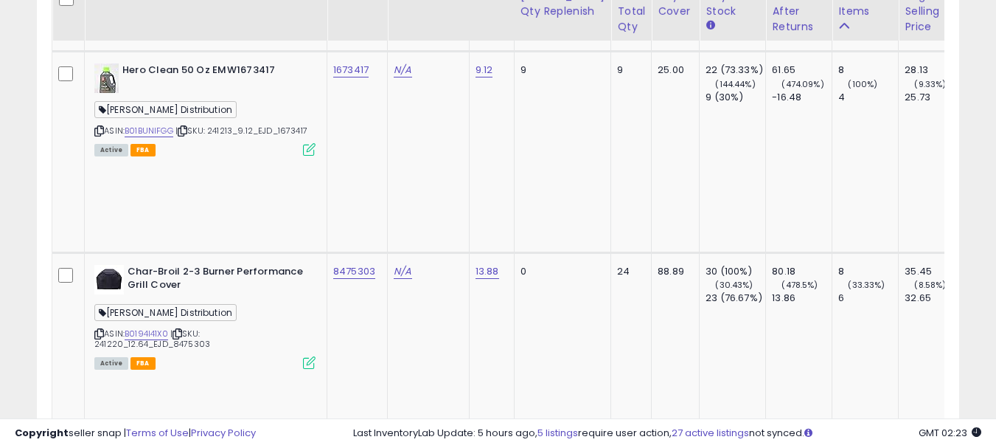
scroll to position [3171, 0]
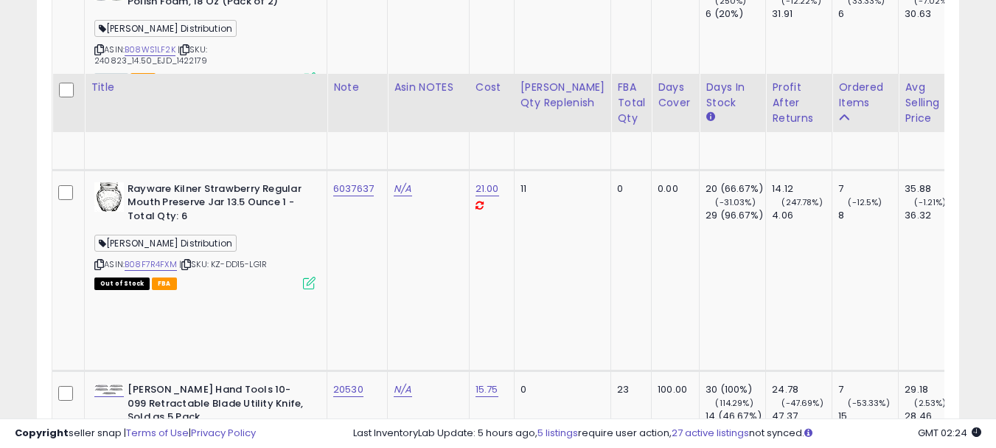
scroll to position [4129, 0]
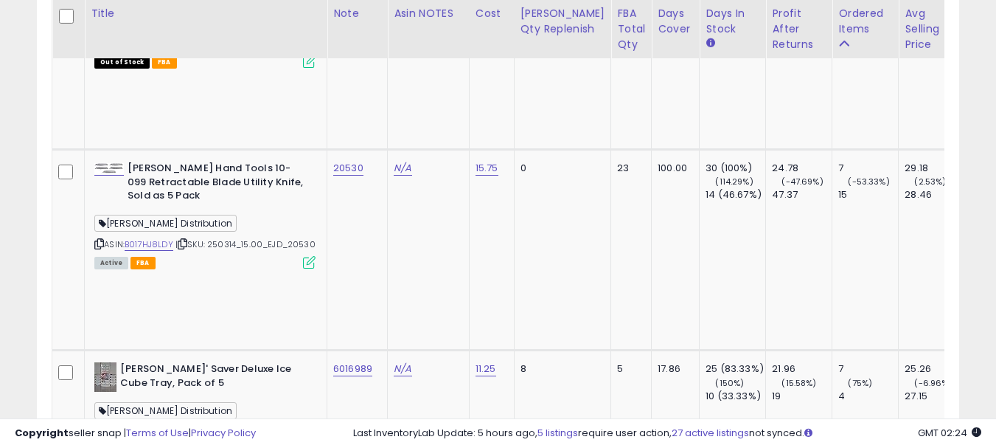
scroll to position [4351, 0]
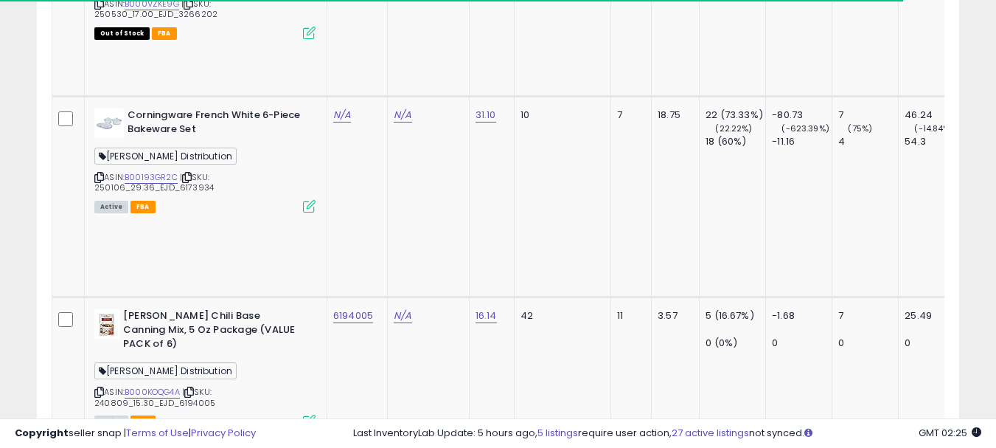
scroll to position [5825, 0]
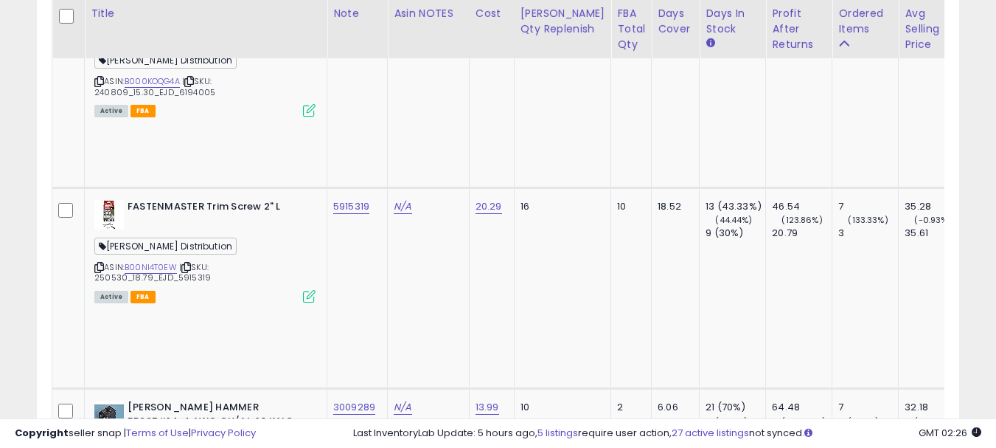
scroll to position [6120, 0]
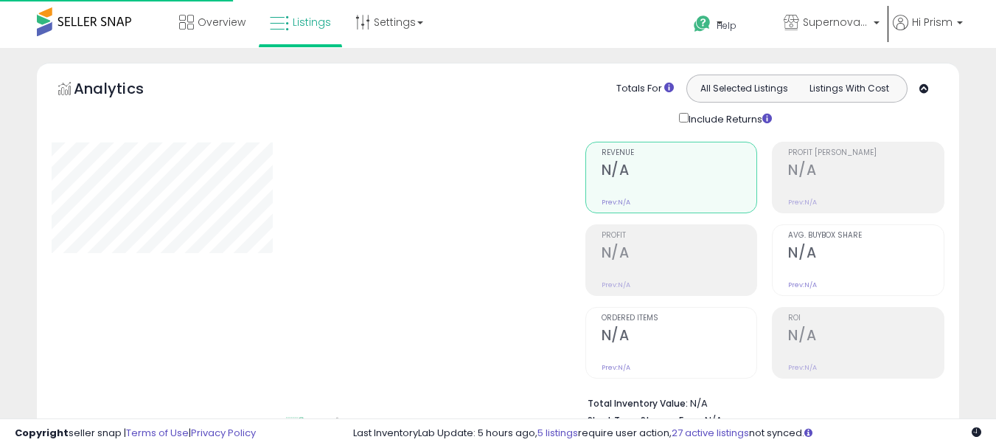
scroll to position [504, 0]
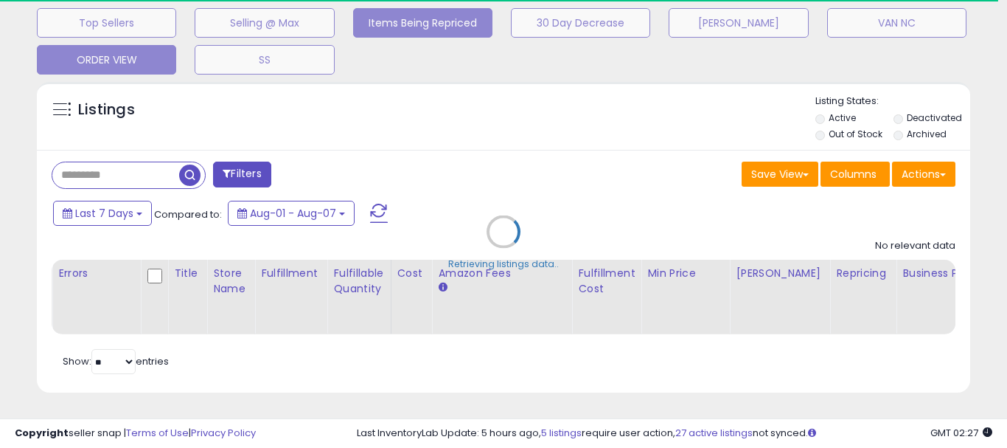
select select "**"
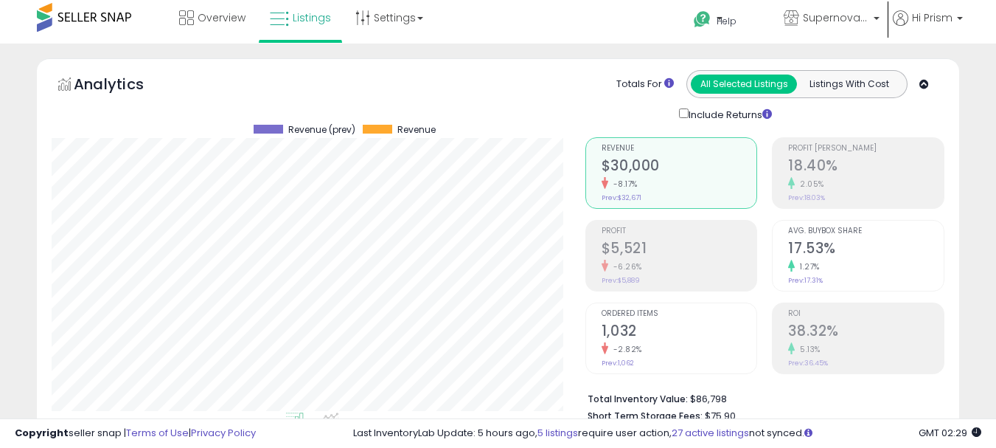
scroll to position [442, 0]
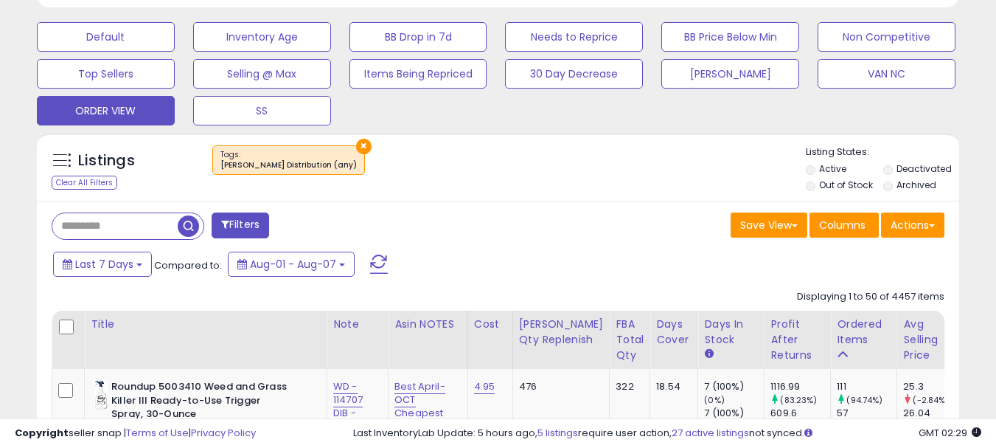
click at [356, 143] on button "×" at bounding box center [363, 146] width 15 height 15
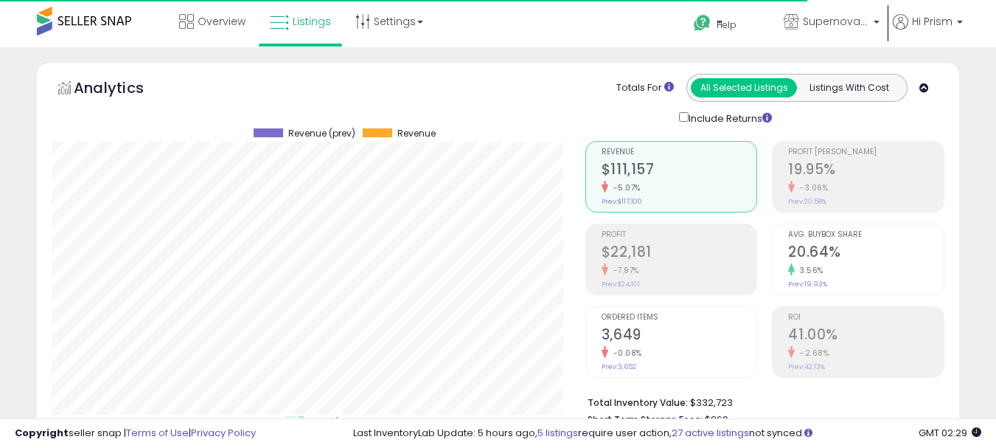
scroll to position [516, 0]
